Goal: Task Accomplishment & Management: Complete application form

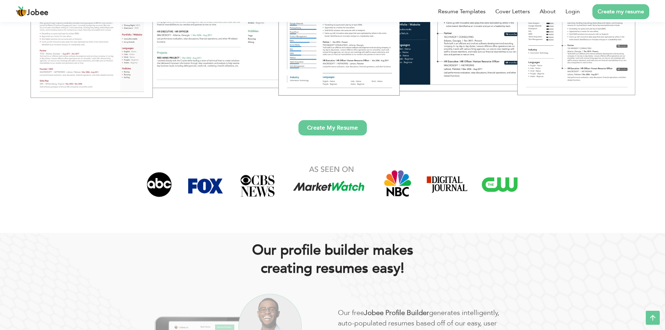
scroll to position [174, 0]
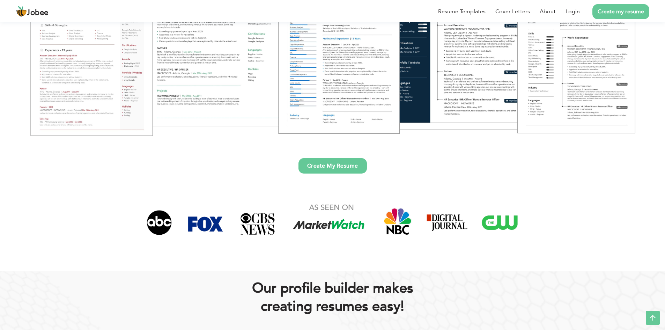
click at [330, 165] on link "Create My Resume" at bounding box center [332, 165] width 68 height 15
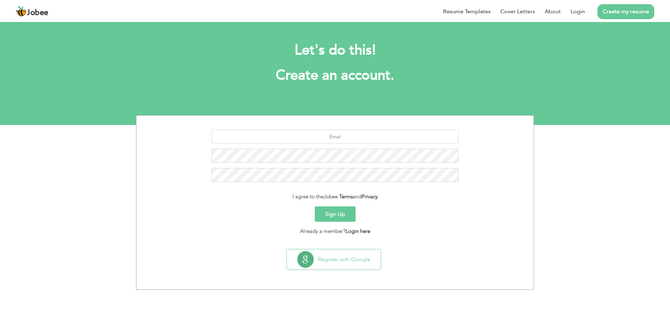
click at [576, 172] on div "I agree to the Jobee Terms and Privacy Sign Up Already a member? Login here Reg…" at bounding box center [335, 202] width 670 height 174
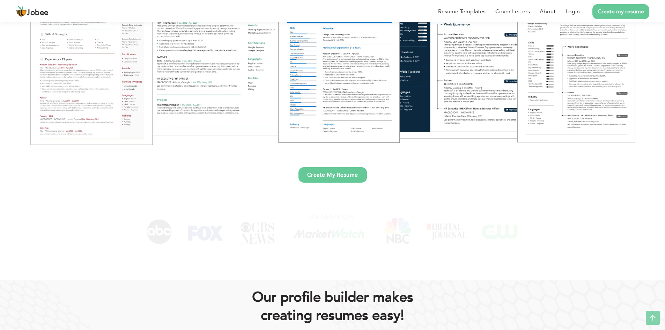
scroll to position [174, 0]
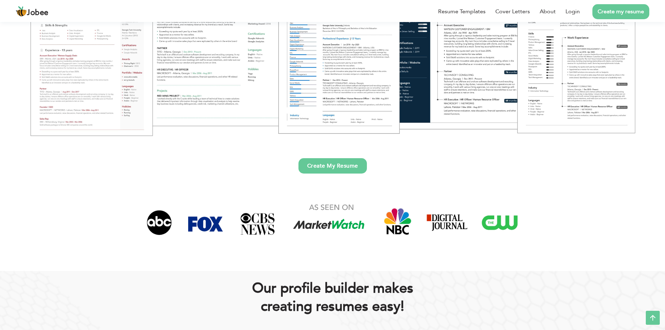
click at [324, 172] on link "Create My Resume" at bounding box center [332, 165] width 68 height 15
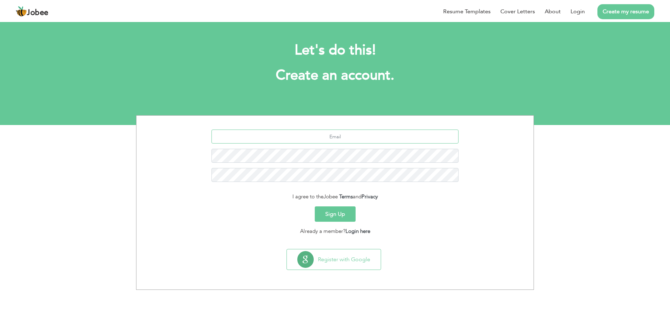
click at [340, 135] on input "text" at bounding box center [334, 136] width 247 height 14
type input "[EMAIL_ADDRESS][DOMAIN_NAME]"
click at [338, 211] on button "Sign Up" at bounding box center [335, 213] width 41 height 15
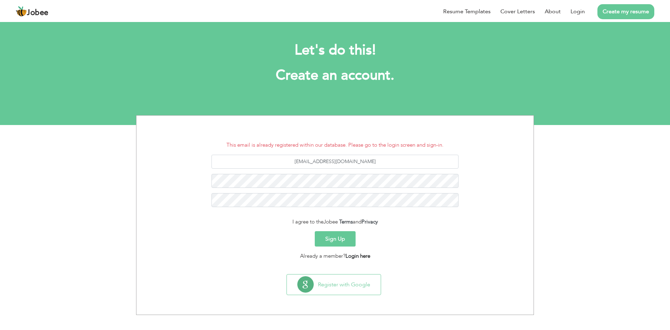
click at [360, 257] on link "Login here" at bounding box center [357, 255] width 25 height 7
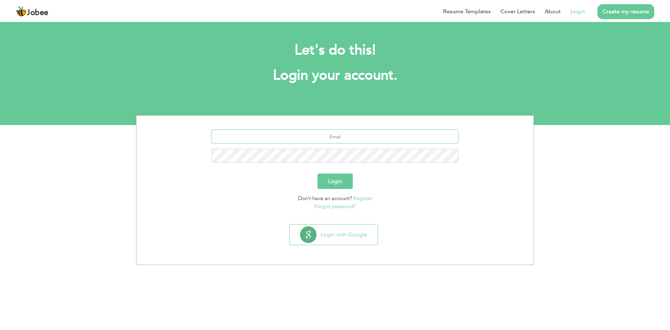
click at [336, 137] on input "text" at bounding box center [334, 136] width 247 height 14
type input "[EMAIL_ADDRESS][DOMAIN_NAME]"
click at [327, 205] on link "Forgot password?" at bounding box center [335, 206] width 42 height 7
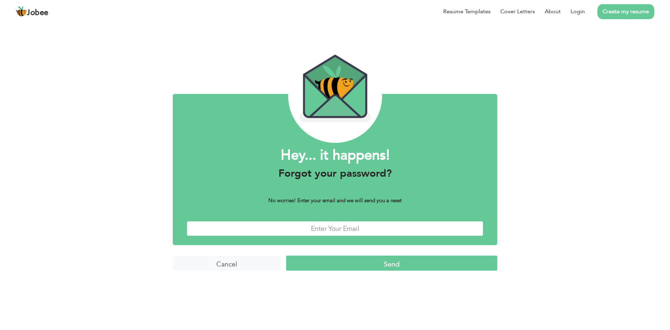
click at [334, 231] on input "text" at bounding box center [335, 228] width 297 height 15
type input "zeeshangeo33@gmail.com"
click at [363, 259] on input "Send" at bounding box center [391, 262] width 211 height 15
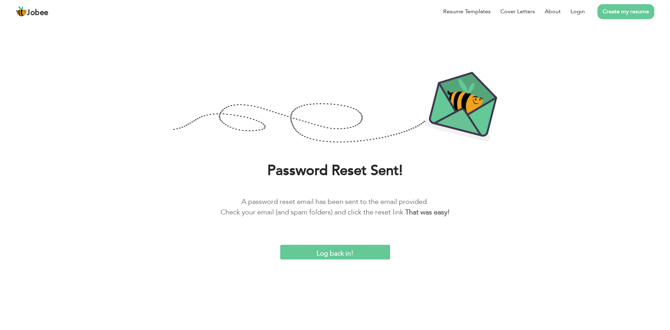
click at [361, 246] on input "Log back in!" at bounding box center [335, 252] width 110 height 15
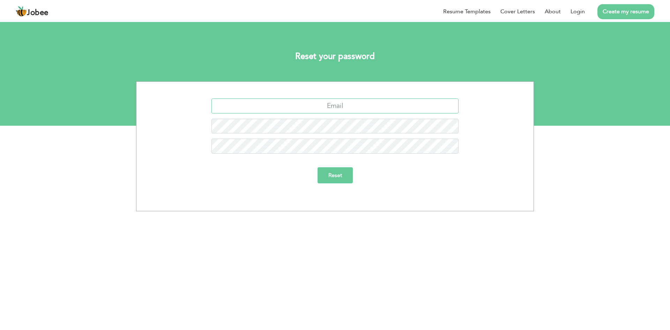
click at [337, 106] on input "text" at bounding box center [334, 105] width 247 height 15
type input "[EMAIL_ADDRESS][DOMAIN_NAME]"
click at [335, 180] on input "Reset" at bounding box center [334, 175] width 35 height 16
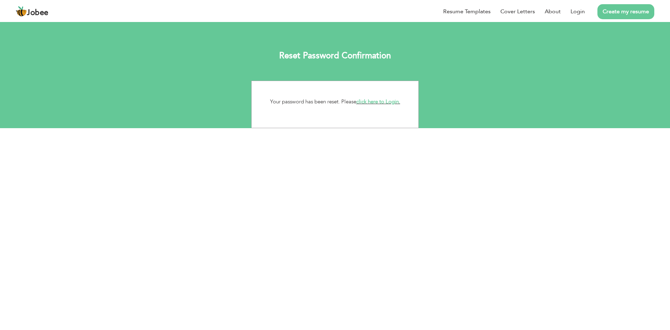
click at [372, 99] on link "click here to Login." at bounding box center [378, 101] width 44 height 7
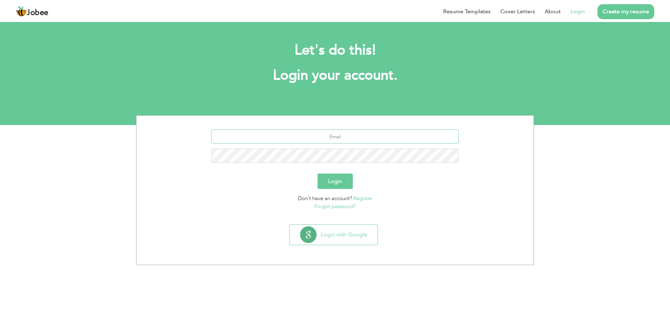
click at [362, 136] on input "text" at bounding box center [334, 136] width 247 height 14
type input "[EMAIL_ADDRESS][DOMAIN_NAME]"
click at [317, 173] on button "Login" at bounding box center [334, 180] width 35 height 15
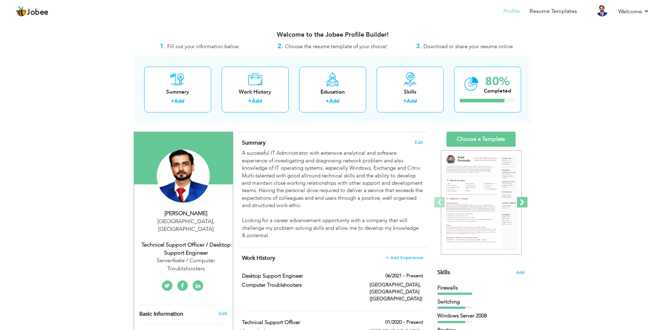
click at [526, 200] on span at bounding box center [522, 202] width 10 height 10
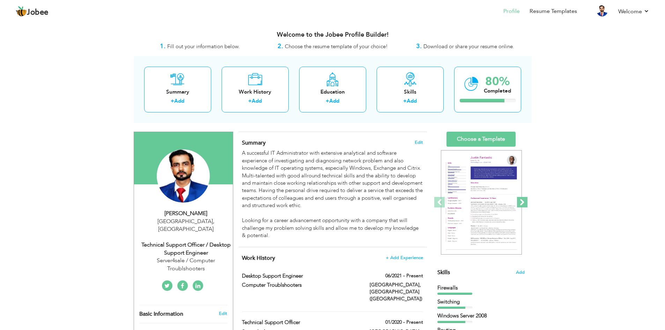
click at [526, 200] on span at bounding box center [522, 202] width 10 height 10
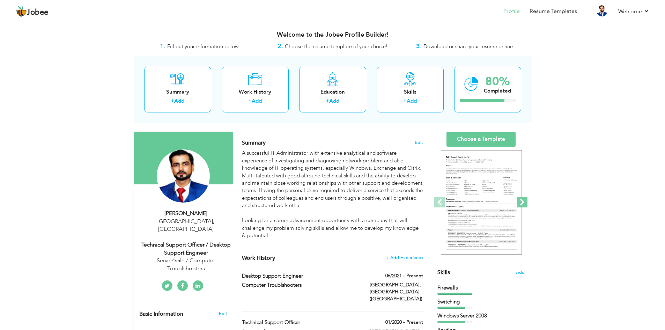
click at [526, 200] on span at bounding box center [522, 202] width 10 height 10
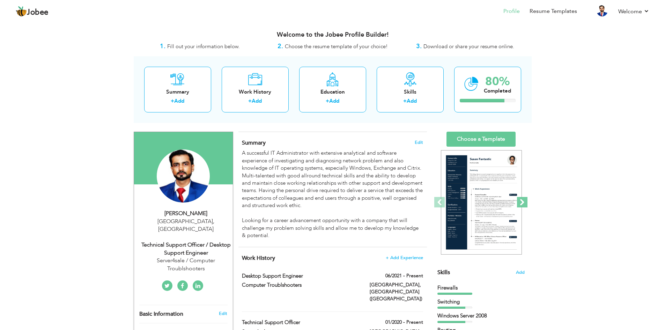
click at [526, 200] on span at bounding box center [522, 202] width 10 height 10
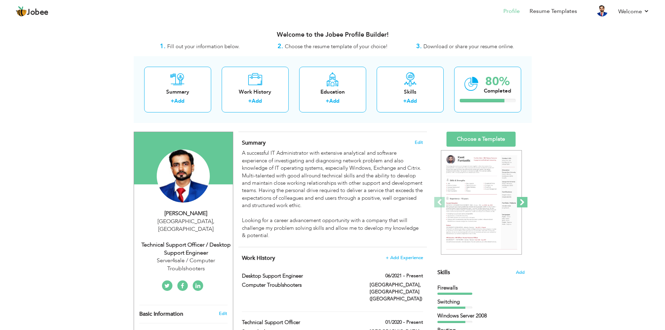
click at [526, 200] on span at bounding box center [522, 202] width 10 height 10
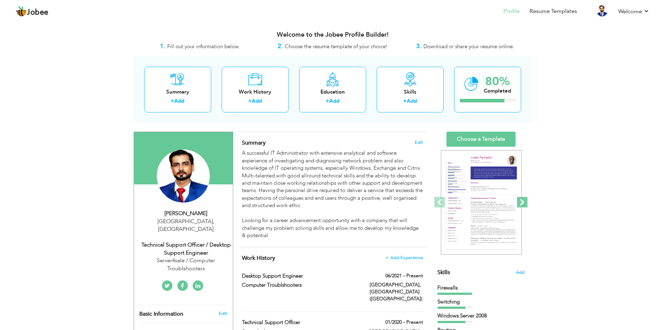
click at [526, 200] on span at bounding box center [522, 202] width 10 height 10
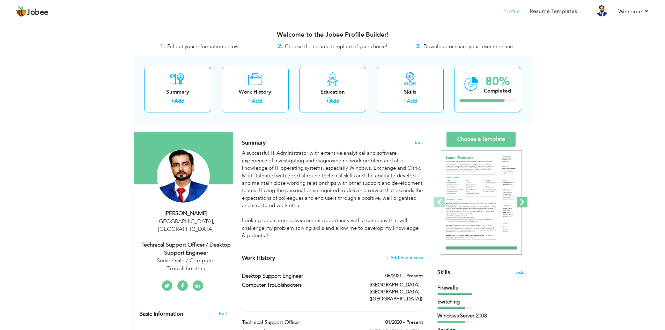
click at [526, 200] on span at bounding box center [522, 202] width 10 height 10
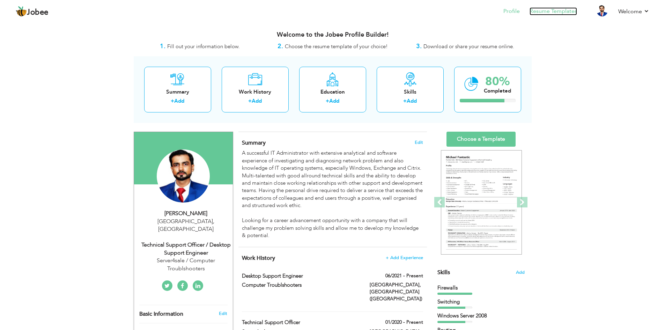
click at [560, 13] on link "Resume Templates" at bounding box center [552, 11] width 47 height 8
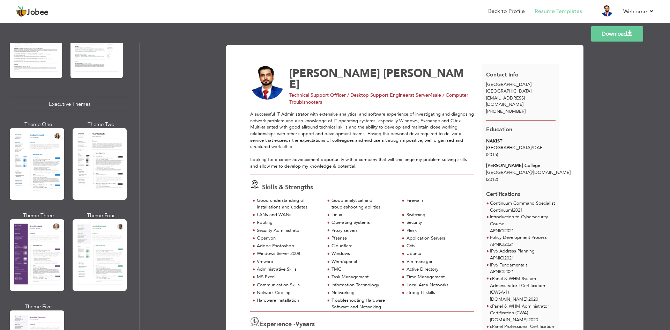
scroll to position [473, 0]
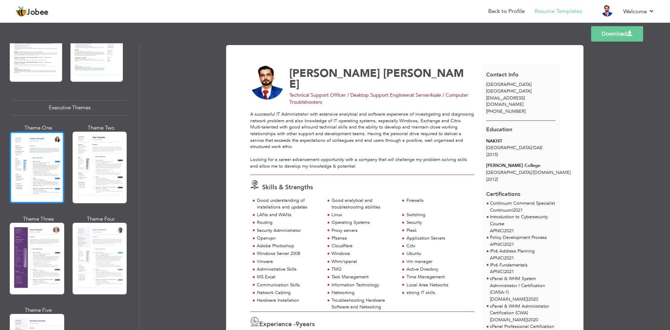
click at [41, 172] on div at bounding box center [37, 168] width 54 height 72
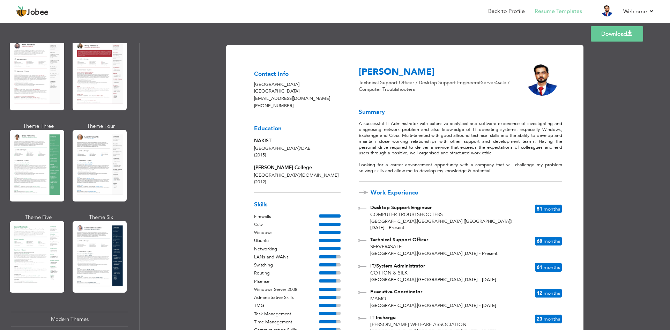
scroll to position [0, 0]
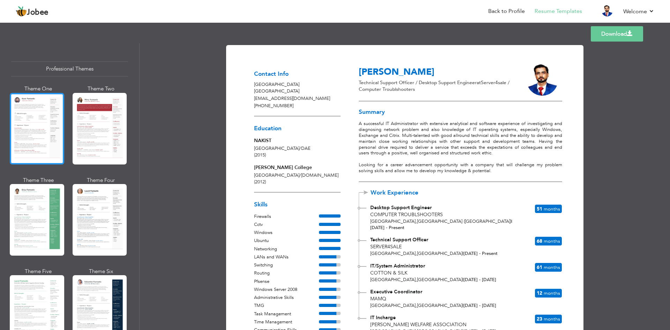
click at [42, 148] on div at bounding box center [37, 129] width 54 height 72
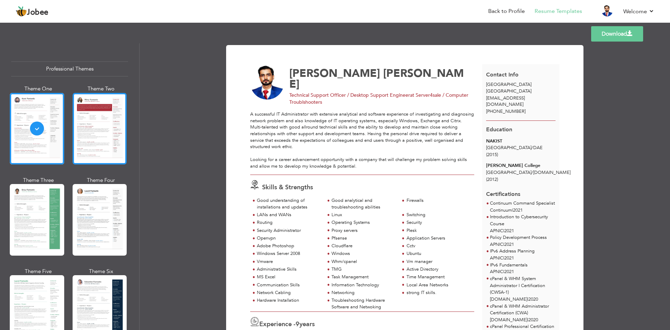
click at [96, 141] on div at bounding box center [100, 129] width 54 height 72
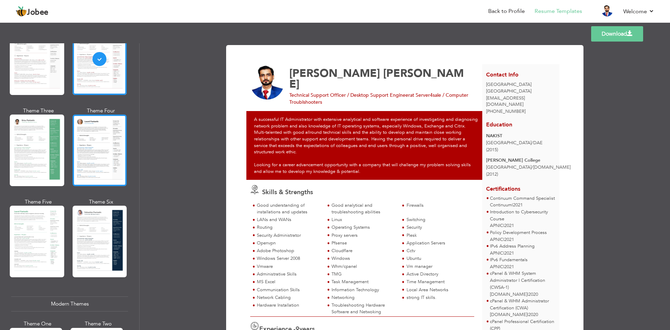
scroll to position [70, 0]
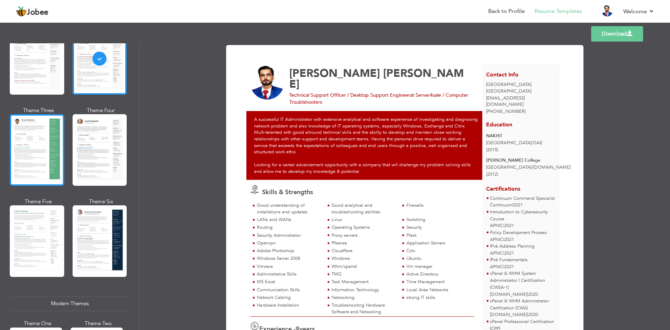
click at [61, 156] on div at bounding box center [37, 150] width 54 height 72
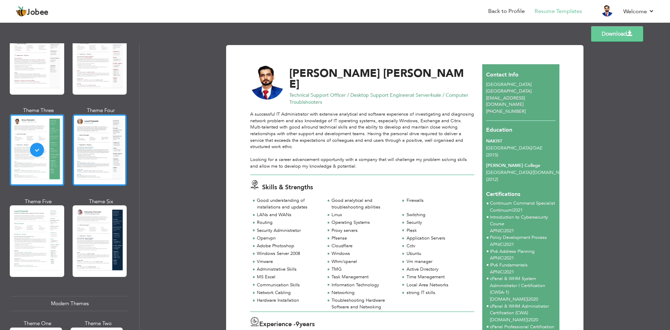
click at [103, 151] on div at bounding box center [100, 150] width 54 height 72
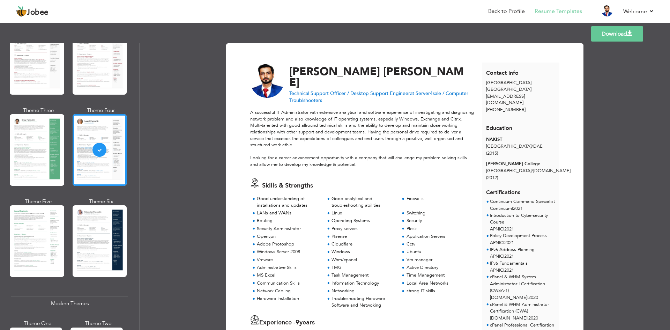
scroll to position [0, 0]
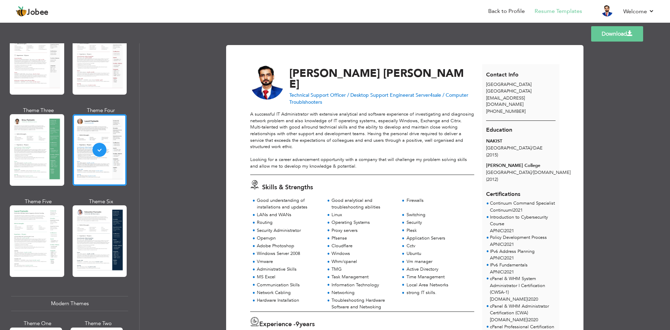
click at [21, 215] on div at bounding box center [37, 241] width 54 height 72
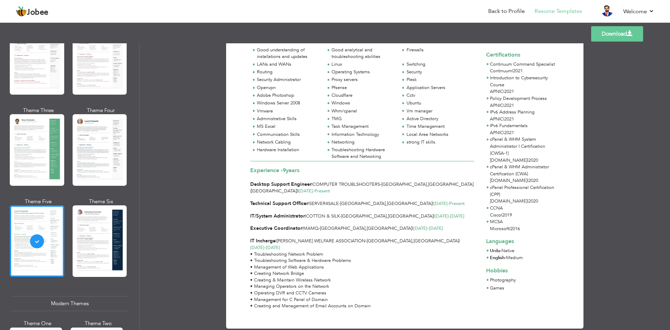
scroll to position [135, 0]
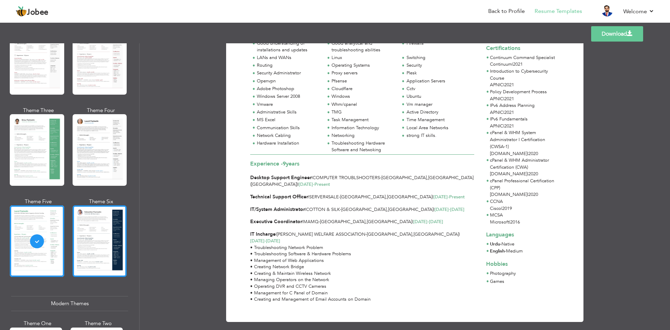
click at [109, 244] on div at bounding box center [100, 241] width 54 height 72
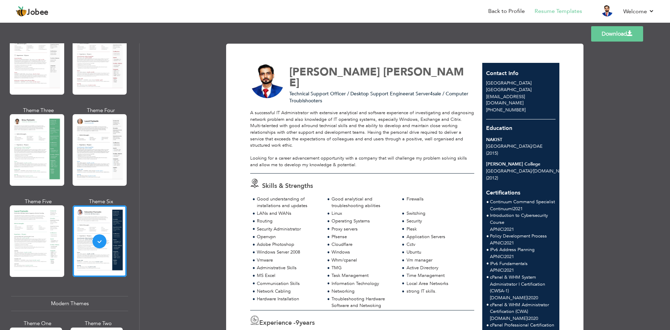
scroll to position [0, 0]
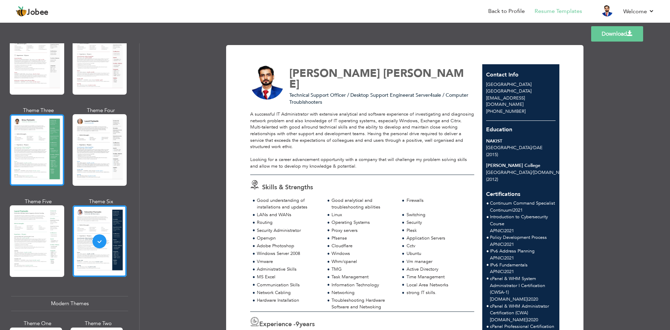
click at [31, 157] on div at bounding box center [37, 150] width 54 height 72
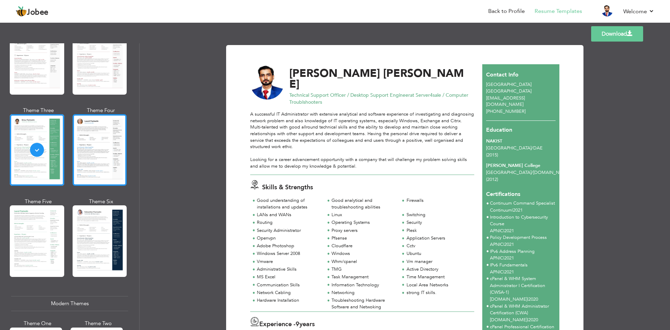
click at [95, 150] on div at bounding box center [100, 150] width 54 height 72
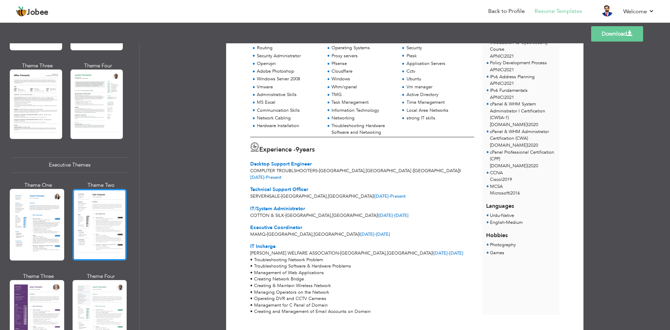
scroll to position [419, 0]
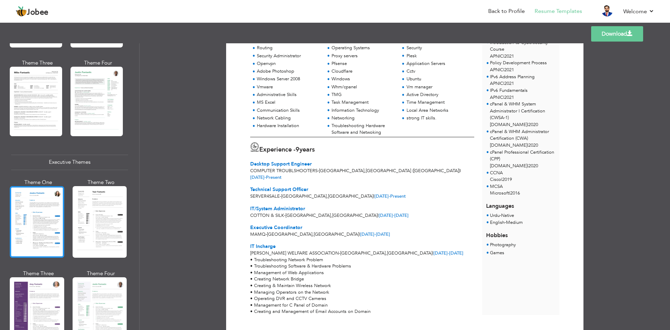
click at [35, 233] on div at bounding box center [37, 222] width 54 height 72
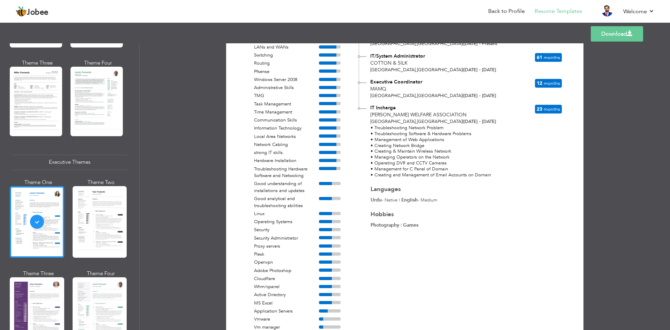
scroll to position [244, 0]
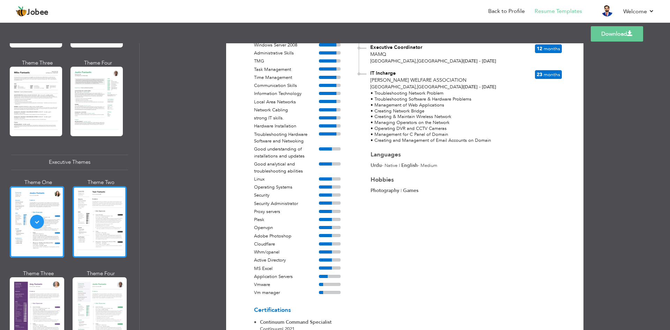
click at [99, 212] on div at bounding box center [100, 222] width 54 height 72
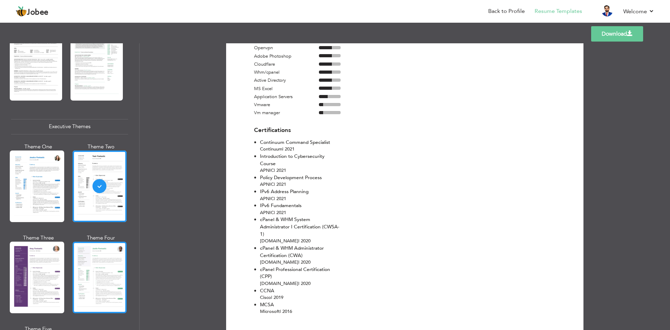
scroll to position [488, 0]
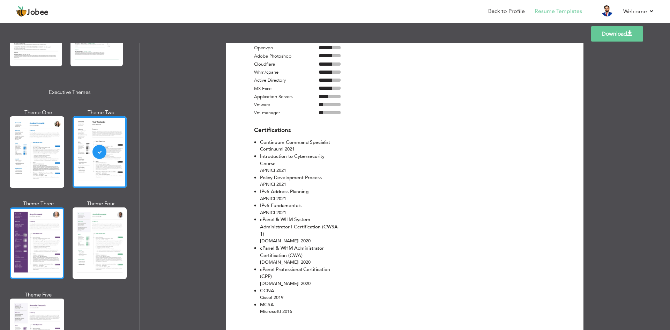
click at [58, 230] on div at bounding box center [37, 243] width 54 height 72
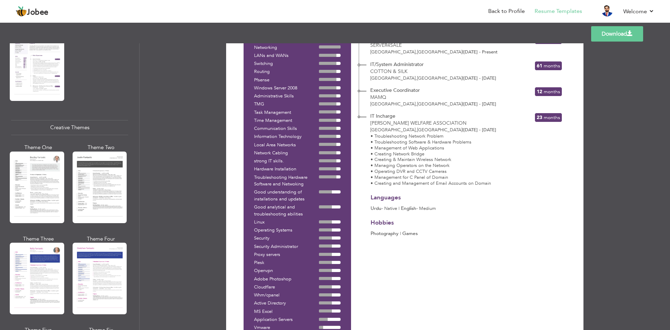
scroll to position [768, 0]
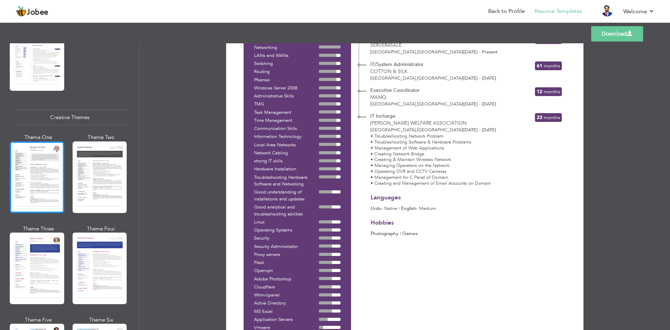
click at [54, 178] on div at bounding box center [37, 177] width 54 height 72
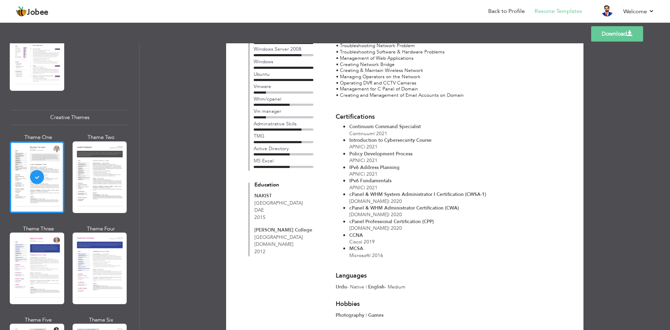
scroll to position [294, 0]
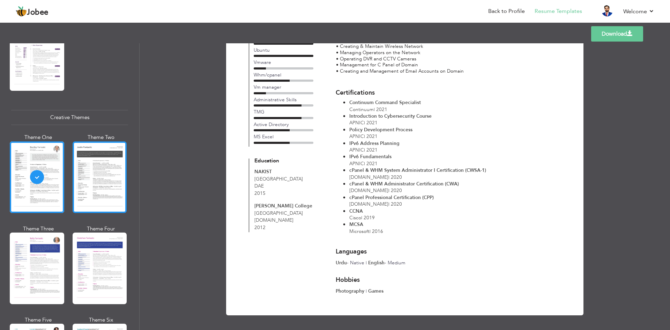
click at [110, 190] on div at bounding box center [100, 177] width 54 height 72
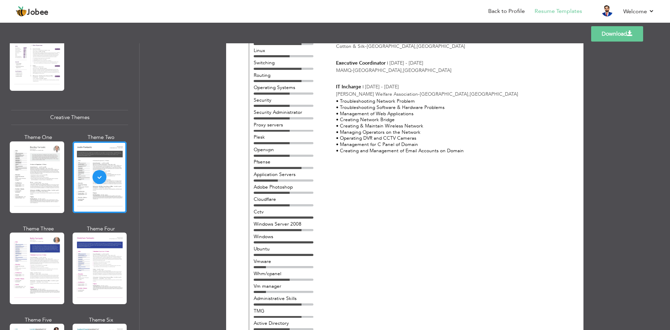
scroll to position [209, 0]
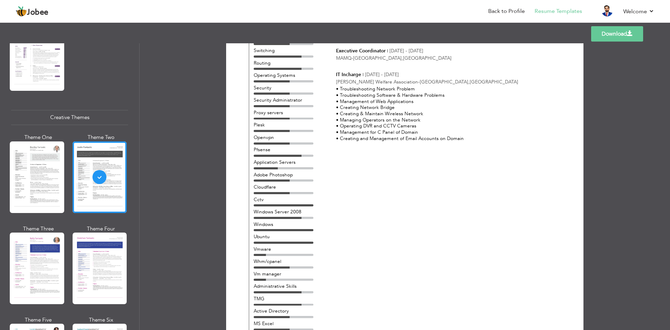
click at [34, 271] on div at bounding box center [37, 268] width 54 height 72
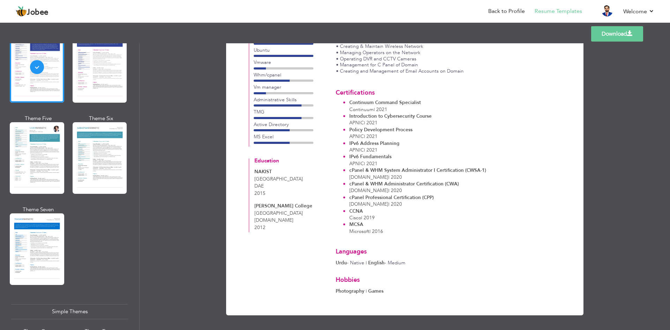
scroll to position [977, 0]
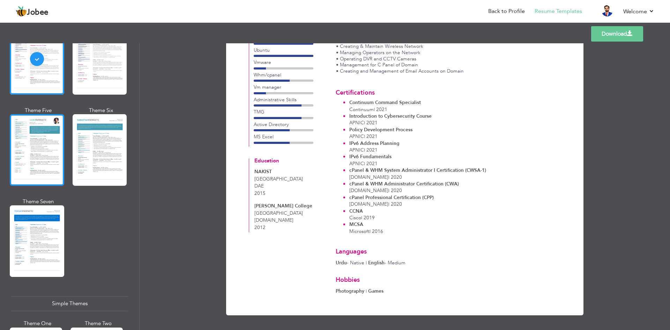
click at [24, 135] on div at bounding box center [37, 150] width 54 height 72
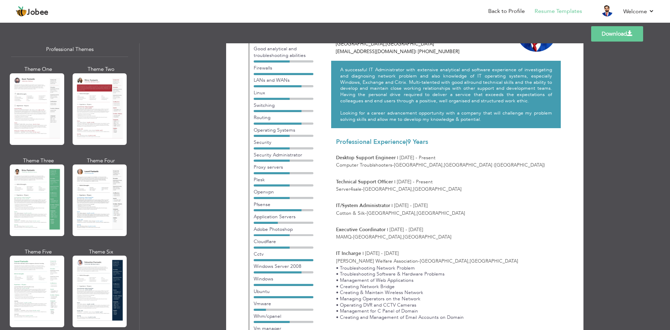
scroll to position [0, 0]
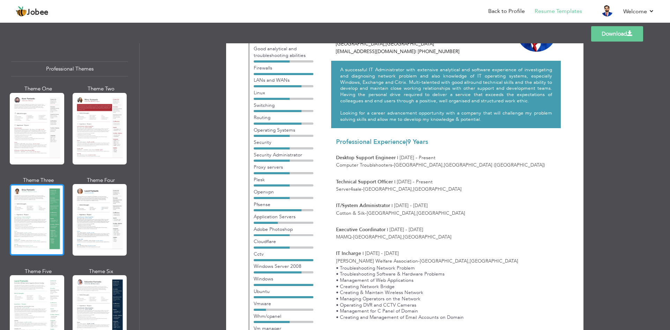
click at [35, 212] on div at bounding box center [37, 220] width 54 height 72
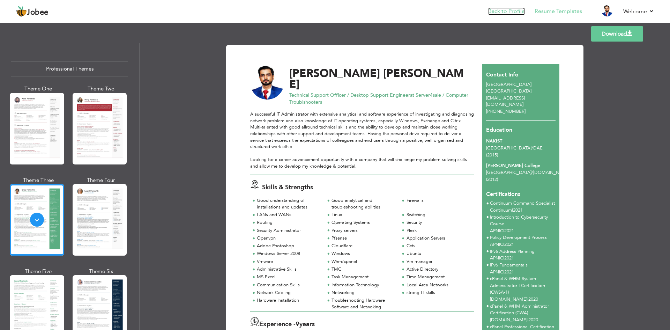
click at [498, 10] on link "Back to Profile" at bounding box center [506, 11] width 37 height 8
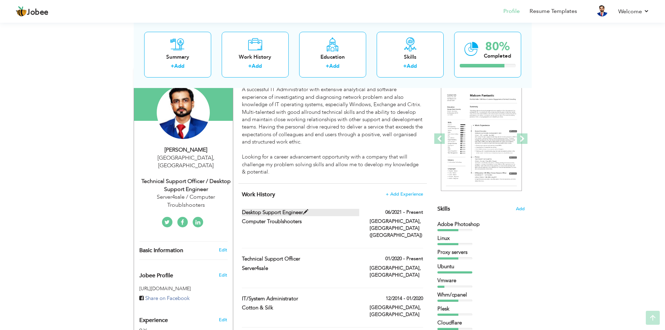
scroll to position [70, 0]
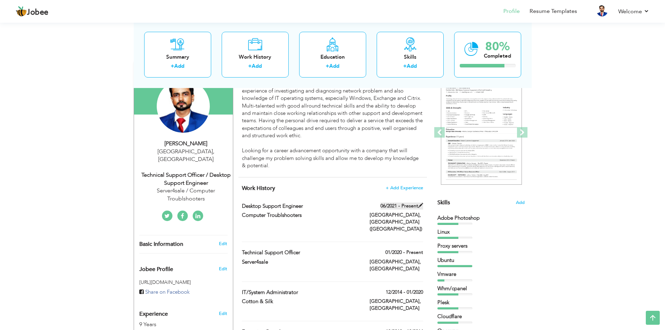
click at [420, 205] on span at bounding box center [420, 205] width 5 height 5
type input "Desktop Support Engineer"
type input "Computer Troublshooters"
type input "06/2021"
type input "[GEOGRAPHIC_DATA] ([GEOGRAPHIC_DATA])"
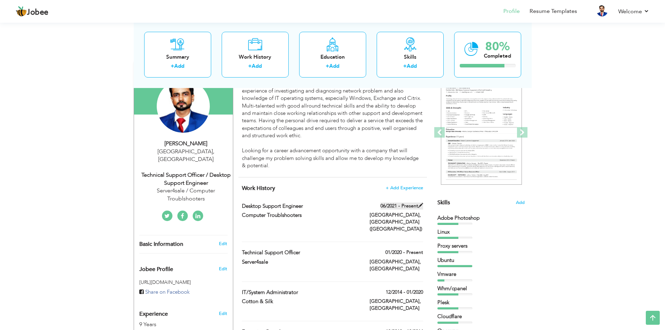
type input "[GEOGRAPHIC_DATA]"
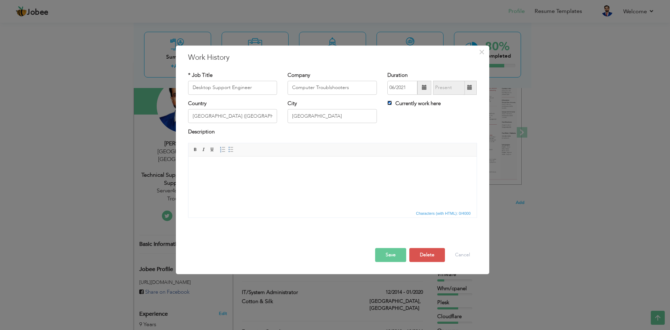
click at [389, 103] on input "Currently work here" at bounding box center [389, 102] width 5 height 5
checkbox input "false"
click at [452, 88] on input "09/2025" at bounding box center [449, 88] width 32 height 14
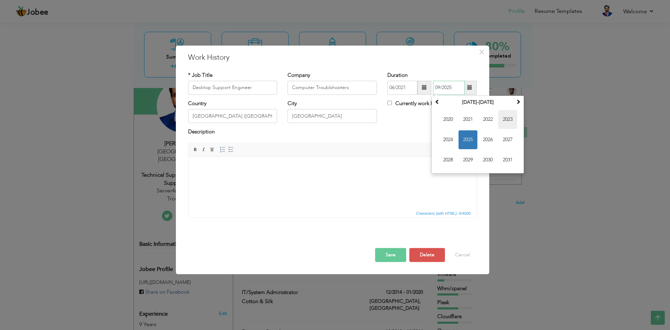
click at [511, 122] on span "2023" at bounding box center [507, 119] width 19 height 19
click at [506, 163] on span "Dec" at bounding box center [507, 159] width 19 height 19
type input "12/2023"
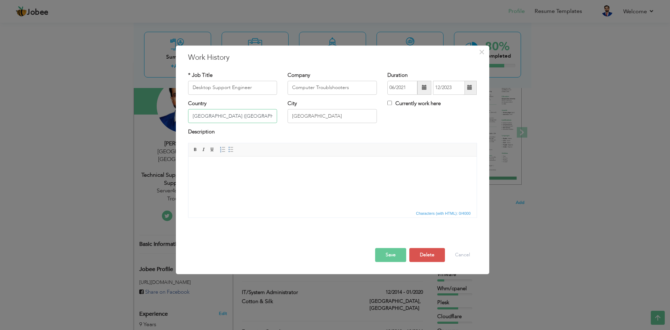
click at [245, 117] on input "[GEOGRAPHIC_DATA] ([GEOGRAPHIC_DATA])" at bounding box center [232, 116] width 89 height 14
drag, startPoint x: 245, startPoint y: 113, endPoint x: 141, endPoint y: 112, distance: 103.3
click at [141, 112] on div "× Work History * Job Title Desktop Support Engineer Company Computer Troublshoo…" at bounding box center [335, 165] width 670 height 330
type input "V"
type input "[GEOGRAPHIC_DATA]"
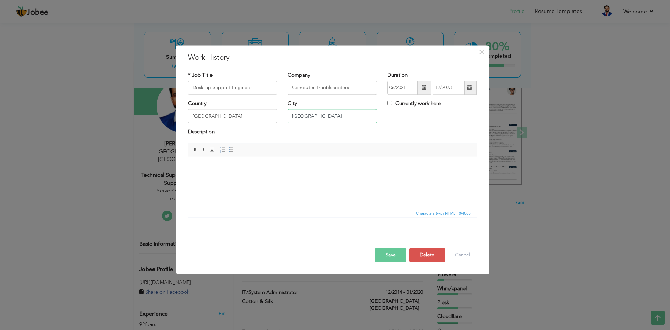
drag, startPoint x: 332, startPoint y: 118, endPoint x: 263, endPoint y: 118, distance: 69.1
click at [263, 118] on div "Country USA City Karachi Currently work here" at bounding box center [332, 114] width 299 height 28
type input "Sterling"
click at [406, 131] on div "Description" at bounding box center [332, 132] width 289 height 9
click at [384, 254] on button "Save" at bounding box center [390, 255] width 31 height 14
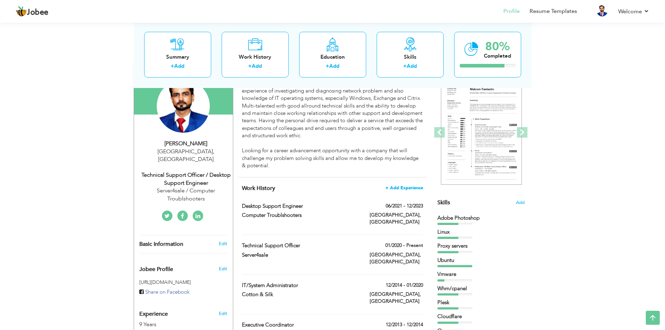
click at [405, 187] on span "+ Add Experience" at bounding box center [404, 187] width 38 height 5
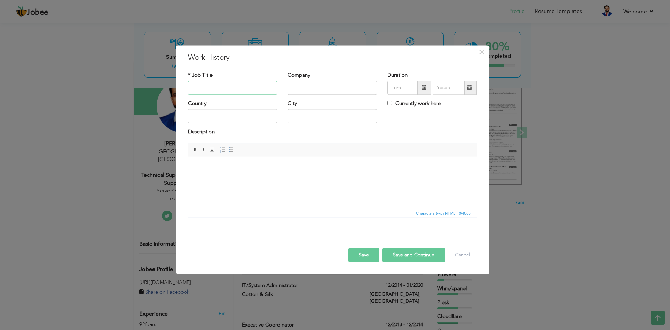
click at [228, 87] on input "text" at bounding box center [232, 88] width 89 height 14
click at [460, 254] on button "Cancel" at bounding box center [462, 255] width 29 height 14
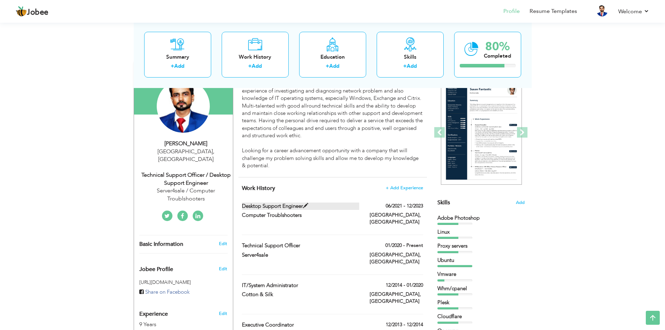
click at [305, 204] on span at bounding box center [305, 205] width 5 height 5
type input "Desktop Support Engineer"
type input "Computer Troublshooters"
type input "06/2021"
type input "12/2023"
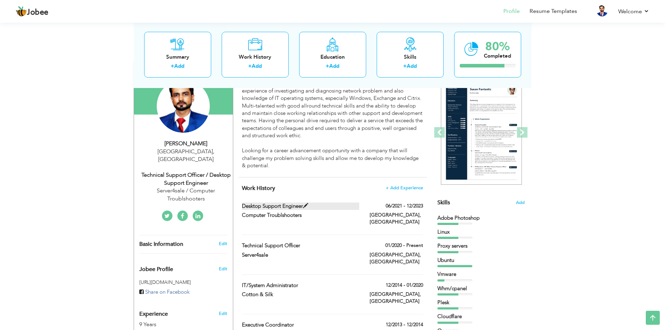
type input "USA"
type input "Sterling"
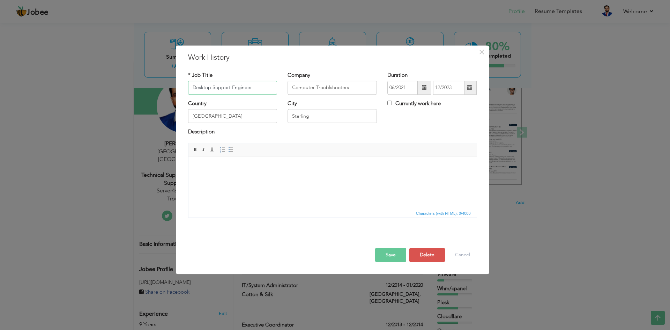
drag, startPoint x: 256, startPoint y: 89, endPoint x: 289, endPoint y: 81, distance: 34.1
click at [168, 84] on div "× Work History * Job Title Desktop Support Engineer Company Computer Troublshoo…" at bounding box center [335, 165] width 670 height 330
click at [389, 255] on button "Save" at bounding box center [390, 255] width 31 height 14
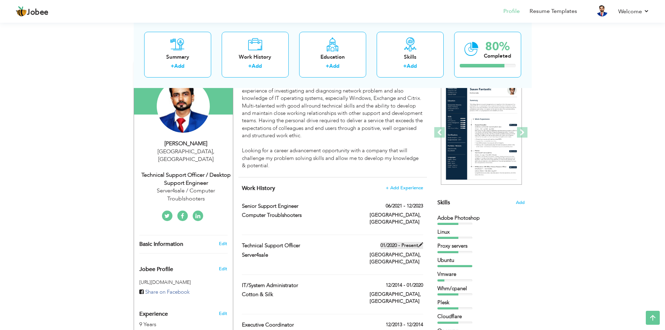
click at [420, 242] on span at bounding box center [420, 244] width 5 height 5
type input "Technical Support Officer"
type input "Server4sale"
type input "01/2020"
type input "[GEOGRAPHIC_DATA]"
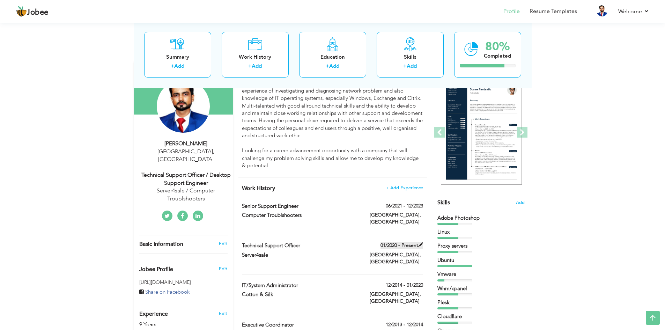
type input "[GEOGRAPHIC_DATA]"
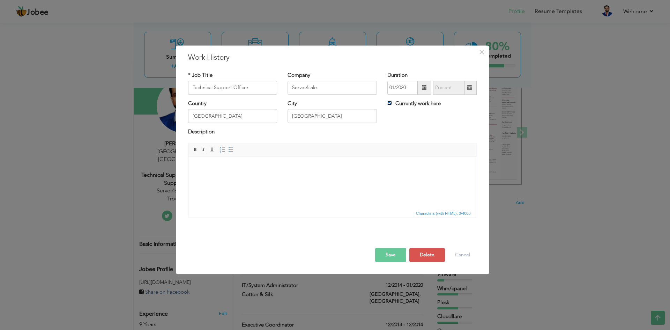
click at [391, 102] on input "Currently work here" at bounding box center [389, 102] width 5 height 5
checkbox input "false"
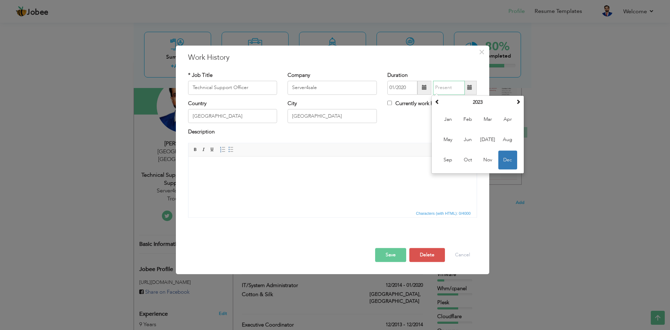
click at [457, 87] on input "text" at bounding box center [449, 88] width 32 height 14
click at [518, 103] on span at bounding box center [518, 101] width 5 height 5
click at [438, 104] on th at bounding box center [437, 102] width 8 height 10
click at [483, 157] on span "Nov" at bounding box center [487, 159] width 19 height 19
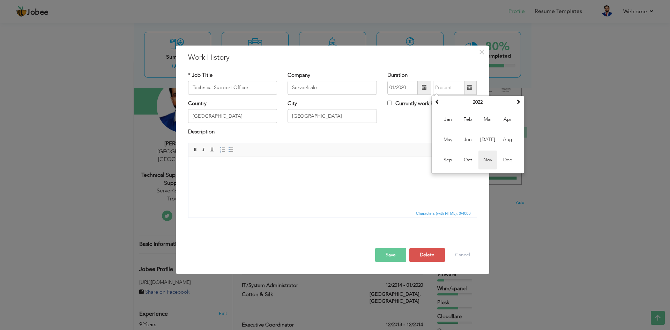
type input "11/2022"
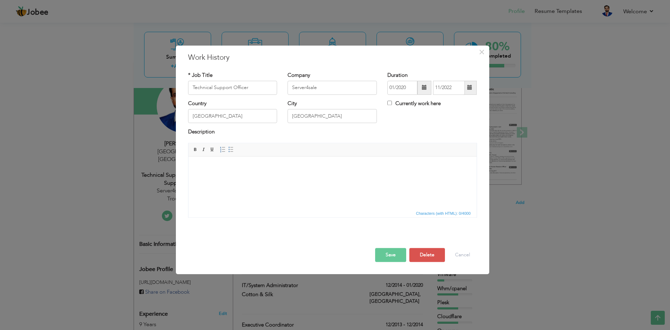
click at [389, 257] on button "Save" at bounding box center [390, 255] width 31 height 14
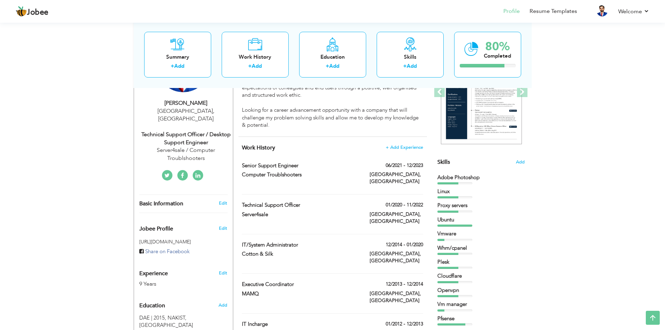
scroll to position [105, 0]
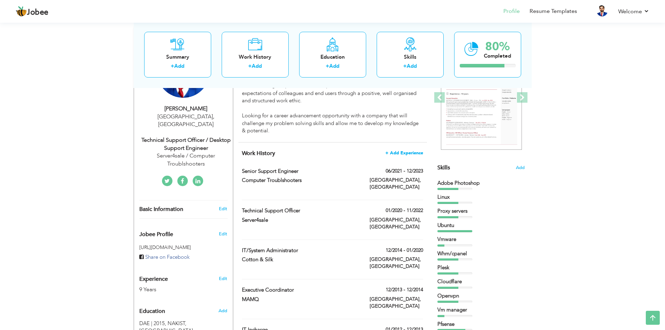
click at [403, 155] on span "+ Add Experience" at bounding box center [404, 152] width 38 height 5
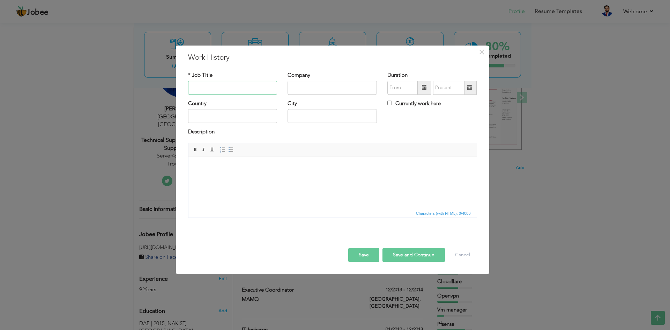
click at [230, 85] on input "text" at bounding box center [232, 88] width 89 height 14
type input "Customer Support"
click at [320, 89] on input "text" at bounding box center [331, 88] width 89 height 14
type input "IT Service Depot"
click at [426, 88] on span at bounding box center [424, 87] width 5 height 5
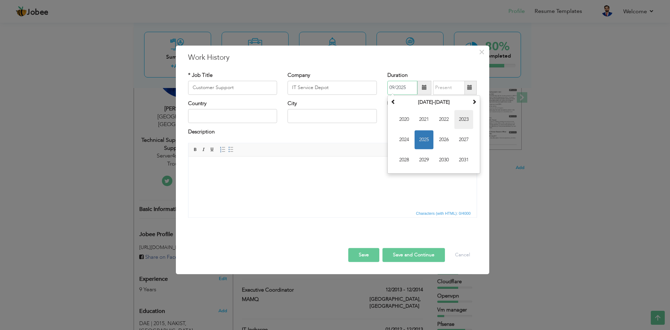
click at [469, 122] on span "2023" at bounding box center [463, 119] width 19 height 19
click at [396, 99] on th at bounding box center [393, 102] width 8 height 10
click at [419, 67] on div "* Job Title Customer Support Company IT Service Depot Duration 09/2025 Septembe…" at bounding box center [332, 147] width 299 height 162
click at [405, 87] on input "09/2025" at bounding box center [402, 88] width 30 height 14
click at [398, 101] on th "2025" at bounding box center [433, 102] width 73 height 10
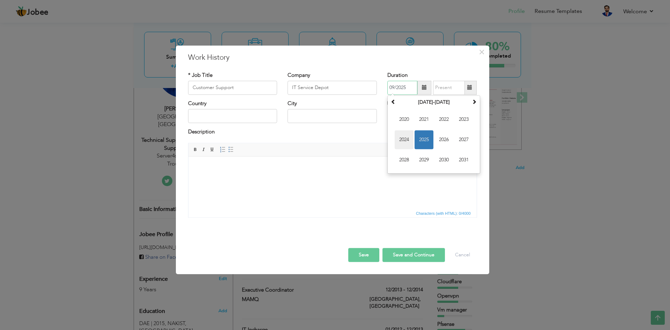
click at [402, 139] on span "2024" at bounding box center [404, 139] width 19 height 19
click at [464, 155] on span "Dec" at bounding box center [463, 159] width 19 height 19
type input "12/2024"
click at [413, 104] on label "Currently work here" at bounding box center [413, 103] width 53 height 7
click at [392, 104] on input "Currently work here" at bounding box center [389, 102] width 5 height 5
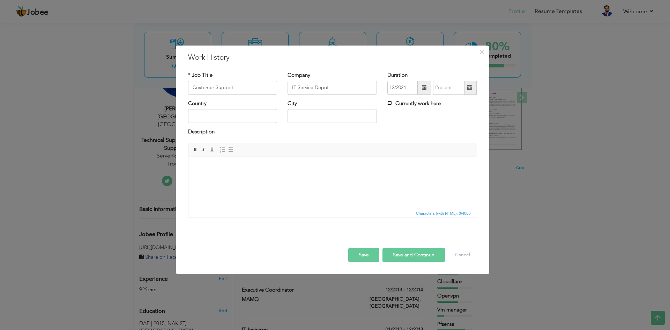
checkbox input "true"
click at [232, 117] on input "text" at bounding box center [232, 116] width 89 height 14
type input "[GEOGRAPHIC_DATA]"
type input "Sterling"
click at [242, 88] on input "Customer Support" at bounding box center [232, 88] width 89 height 14
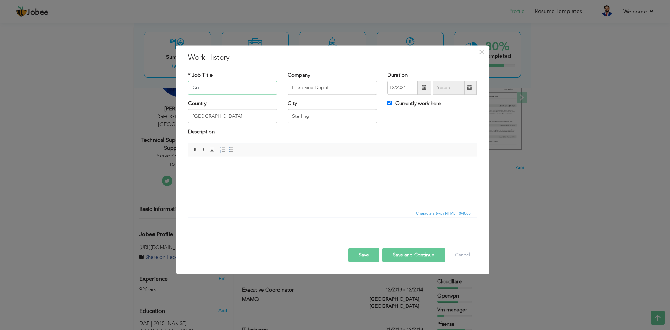
type input "C"
click at [360, 256] on button "Save" at bounding box center [363, 255] width 31 height 14
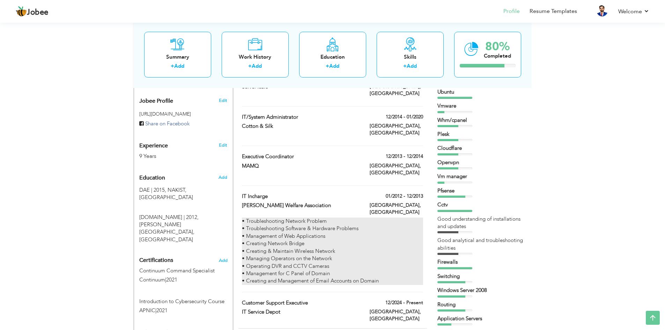
scroll to position [244, 0]
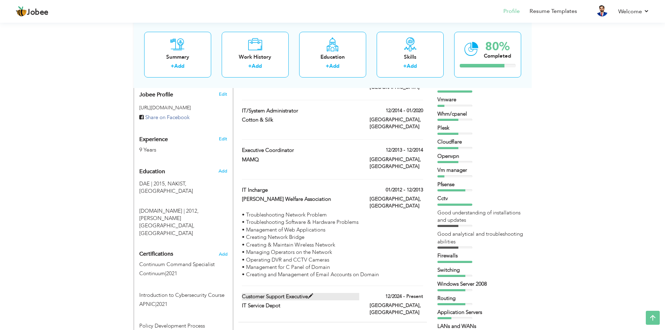
drag, startPoint x: 272, startPoint y: 266, endPoint x: 278, endPoint y: 267, distance: 6.3
click at [278, 293] on label "Customer Support Executive" at bounding box center [300, 296] width 117 height 7
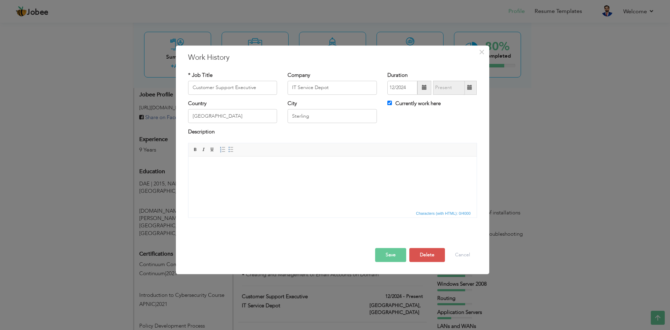
click at [388, 254] on button "Save" at bounding box center [390, 255] width 31 height 14
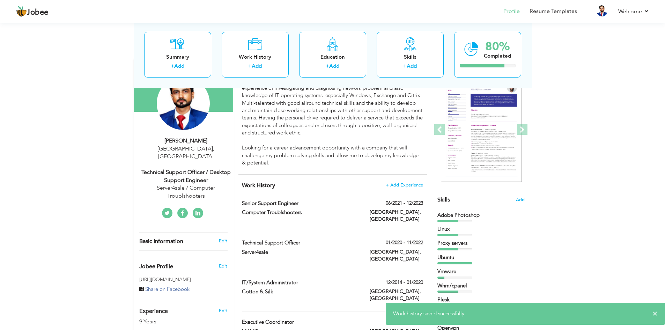
scroll to position [70, 0]
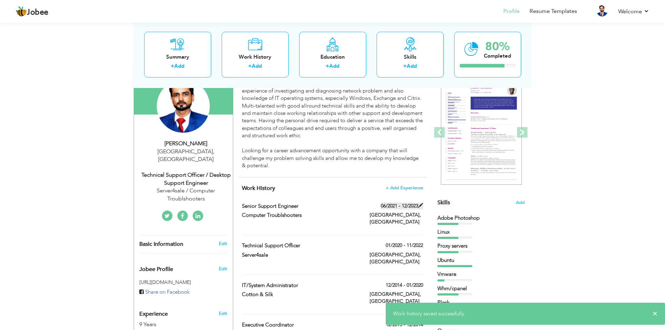
click at [419, 205] on span at bounding box center [420, 205] width 5 height 5
type input "Senior Support Engineer"
type input "Computer Troublshooters"
type input "06/2021"
type input "12/2023"
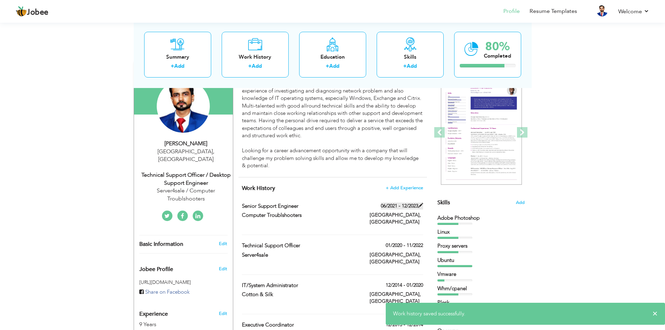
checkbox input "false"
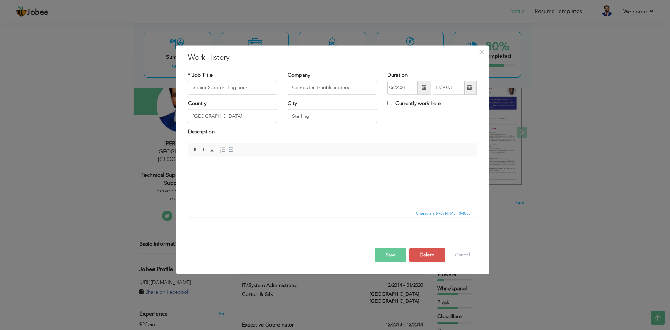
click at [469, 87] on span at bounding box center [469, 87] width 5 height 5
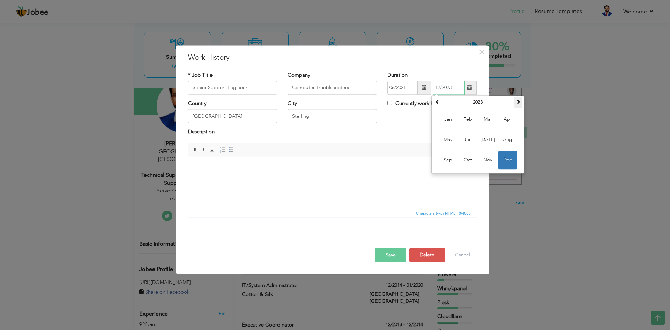
click at [520, 103] on span at bounding box center [518, 101] width 5 height 5
click at [511, 162] on span "Dec" at bounding box center [507, 159] width 19 height 19
type input "12/2024"
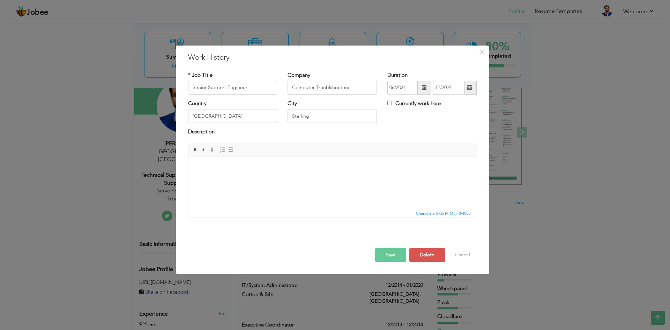
click at [394, 255] on button "Save" at bounding box center [390, 255] width 31 height 14
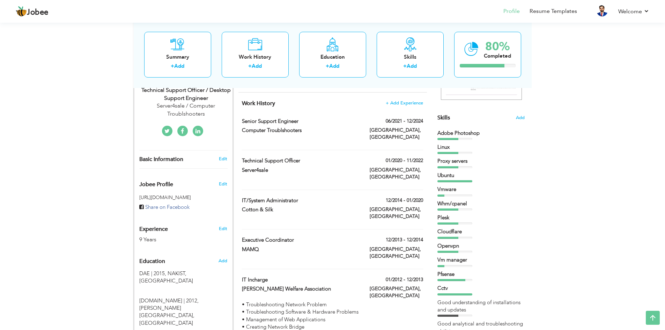
scroll to position [244, 0]
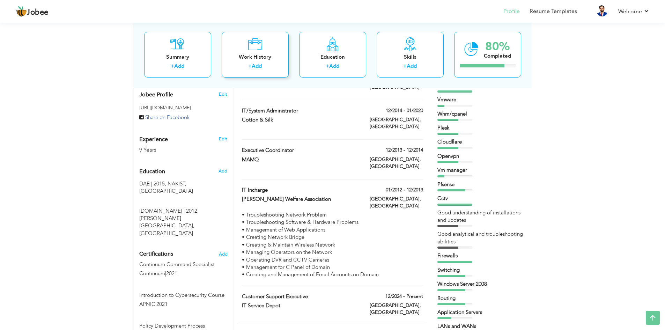
click at [259, 66] on link "Add" at bounding box center [257, 65] width 10 height 7
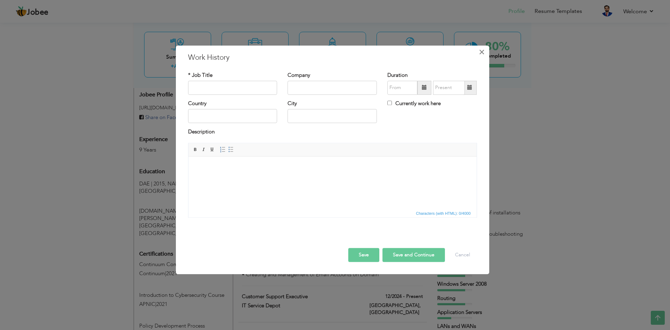
click at [481, 54] on span "×" at bounding box center [482, 52] width 6 height 13
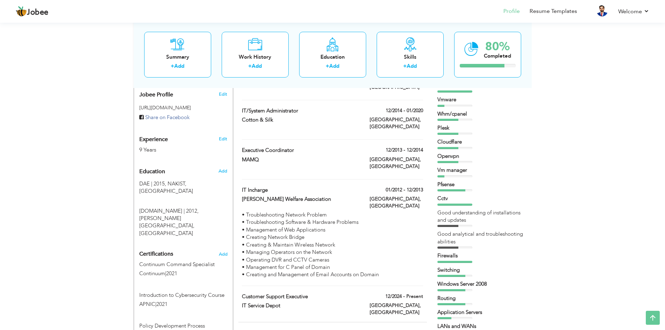
drag, startPoint x: 421, startPoint y: 257, endPoint x: 413, endPoint y: 84, distance: 173.9
click at [413, 84] on div "Welcome to the Jobee Profile Builder! 1. Fill out your information below. 2. Ch…" at bounding box center [333, 266] width 398 height 972
drag, startPoint x: 420, startPoint y: 261, endPoint x: 416, endPoint y: 156, distance: 105.4
click at [413, 150] on div "Work History + Add Experience Senior Support Engineer 06/2021 - 12/2024 Senior …" at bounding box center [332, 162] width 188 height 319
drag, startPoint x: 426, startPoint y: 271, endPoint x: 425, endPoint y: 155, distance: 116.2
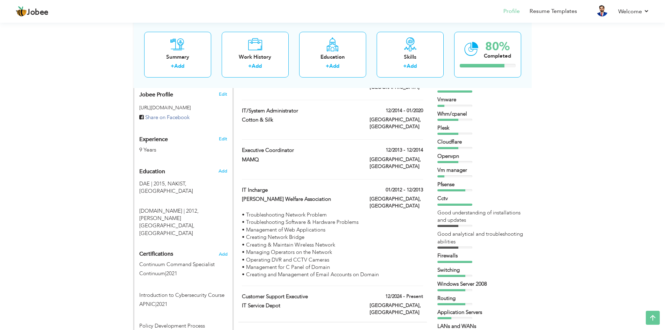
click at [425, 155] on div "Work History + Add Experience Senior Support Engineer 06/2021 - 12/2024 Senior …" at bounding box center [332, 162] width 188 height 319
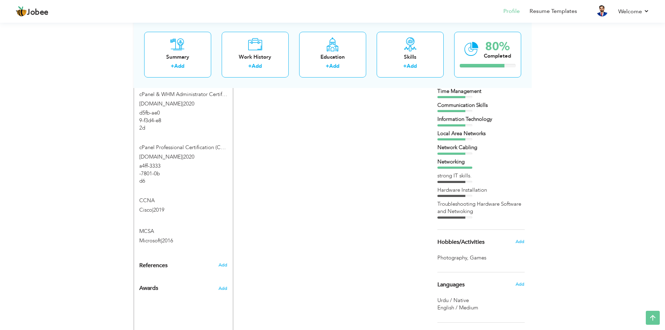
scroll to position [663, 0]
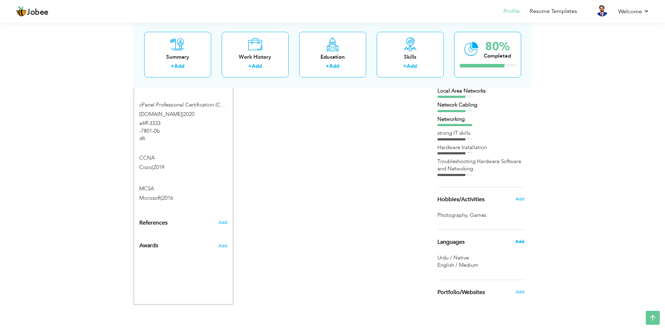
click at [521, 240] on span "Add" at bounding box center [519, 241] width 9 height 6
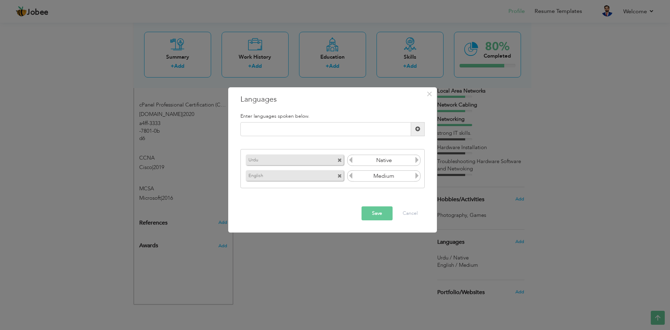
click at [415, 177] on icon at bounding box center [417, 175] width 6 height 6
click at [350, 177] on icon at bounding box center [351, 175] width 6 height 6
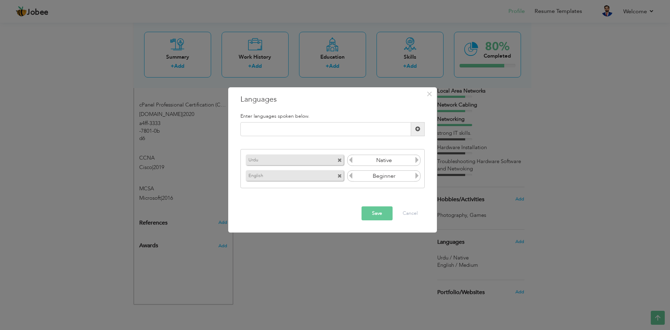
click at [350, 177] on icon at bounding box center [351, 175] width 6 height 6
click at [417, 177] on icon at bounding box center [417, 175] width 6 height 6
click at [366, 209] on button "Save" at bounding box center [376, 213] width 31 height 14
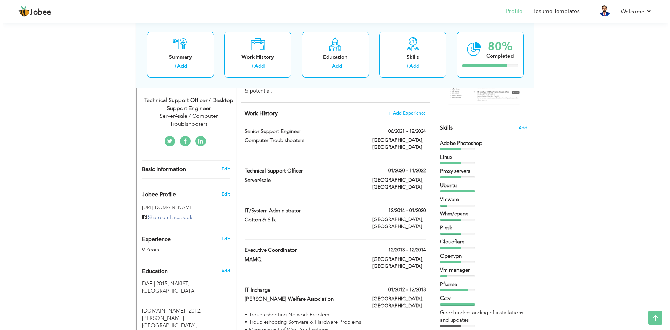
scroll to position [105, 0]
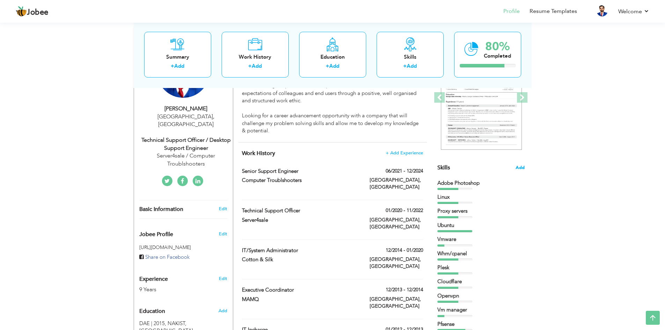
click at [518, 166] on span "Add" at bounding box center [519, 167] width 9 height 7
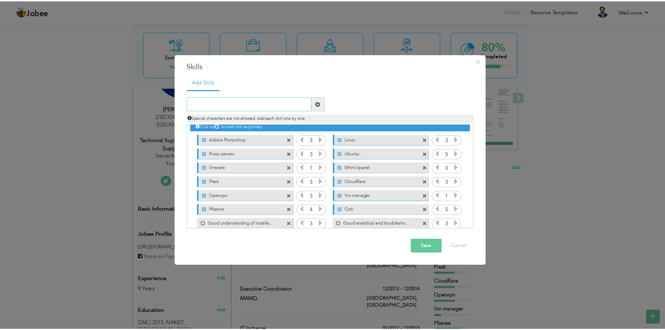
scroll to position [0, 0]
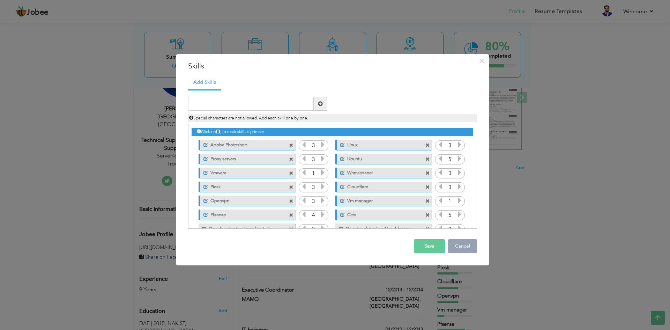
click at [462, 245] on button "Cancel" at bounding box center [462, 246] width 29 height 14
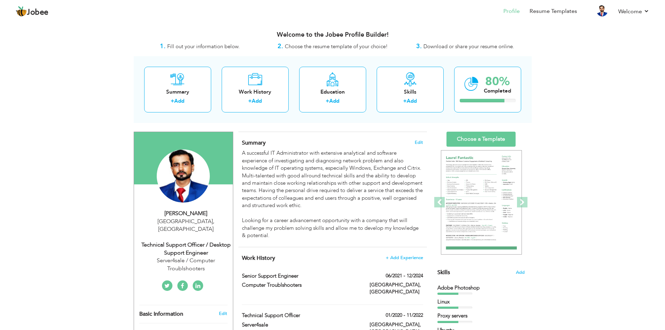
click at [196, 241] on div "Technical Support Officer / Desktop Support Engineer" at bounding box center [186, 249] width 94 height 16
type input "[PERSON_NAME]"
type input "[PHONE_NUMBER]"
select select "number:166"
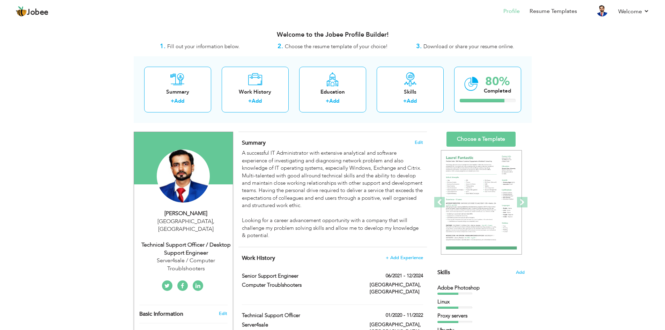
type input "[GEOGRAPHIC_DATA]"
select select "number:11"
type input "Server4sale / Computer Troublshooters"
type input "Technical Support Officer / Desktop Support Engineer"
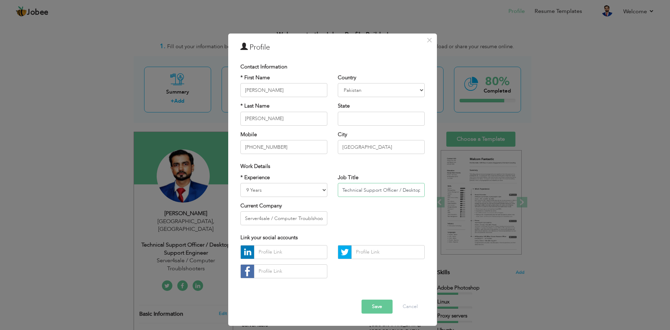
scroll to position [0, 39]
drag, startPoint x: 340, startPoint y: 190, endPoint x: 430, endPoint y: 188, distance: 89.7
click at [430, 188] on div "× Profile Contact Information * First Name Zeeshan * Last Name Ali Mobile U.K" at bounding box center [332, 179] width 209 height 292
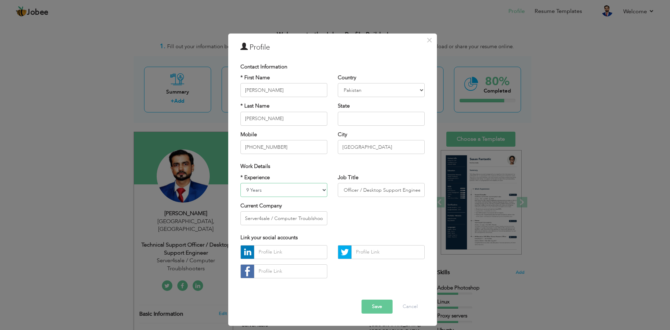
click at [320, 187] on select "Entry Level Less than 1 Year 1 Year 2 Years 3 Years 4 Years 5 Years 6 Years 7 Y…" at bounding box center [283, 190] width 87 height 14
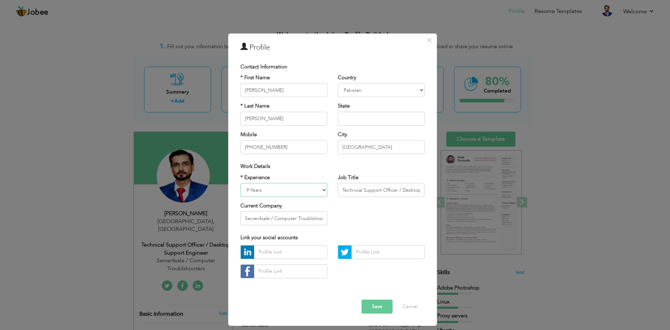
select select "number:15"
click at [240, 183] on select "Entry Level Less than 1 Year 1 Year 2 Years 3 Years 4 Years 5 Years 6 Years 7 Y…" at bounding box center [283, 190] width 87 height 14
type input "Senior Support Engineer"
drag, startPoint x: 247, startPoint y: 219, endPoint x: 373, endPoint y: 219, distance: 126.0
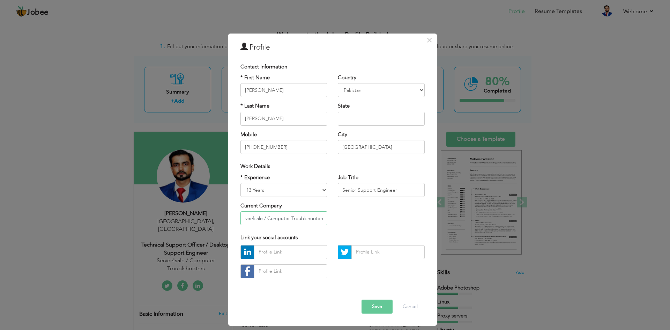
click at [373, 219] on div "* Experience Entry Level Less than 1 Year 1 Year 2 Years 3 Years 4 Years 5 Year…" at bounding box center [332, 202] width 195 height 57
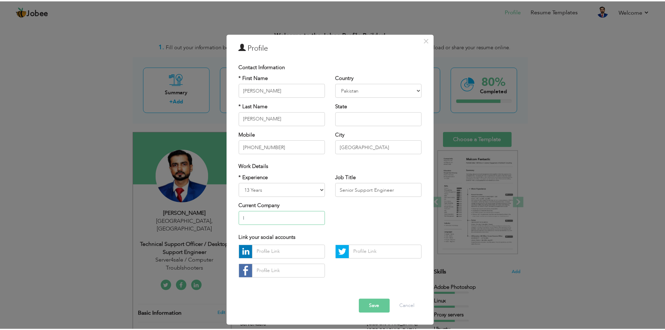
scroll to position [0, 0]
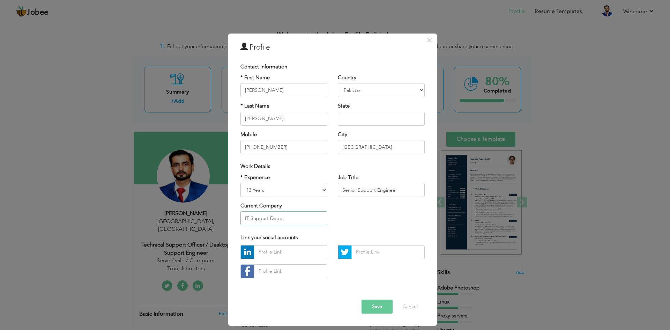
type input "IT Support Depot"
click at [376, 305] on button "Save" at bounding box center [376, 306] width 31 height 14
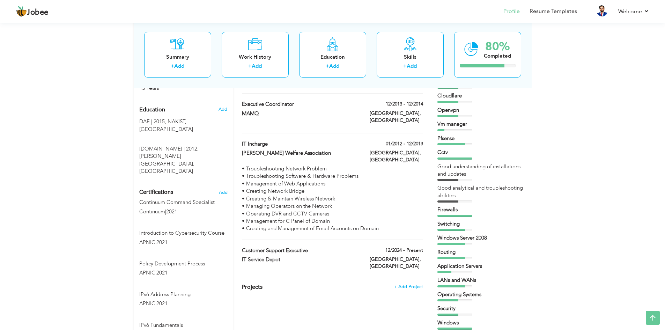
scroll to position [279, 0]
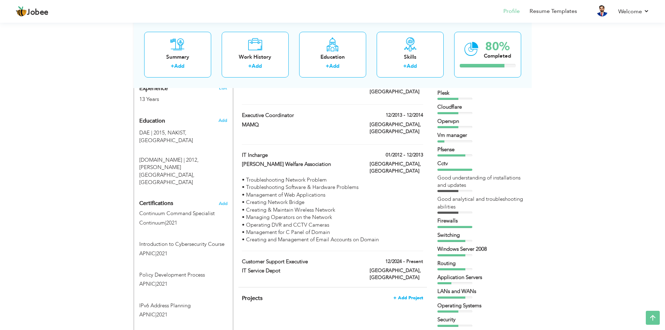
click at [416, 295] on span "+ Add Project" at bounding box center [408, 297] width 30 height 5
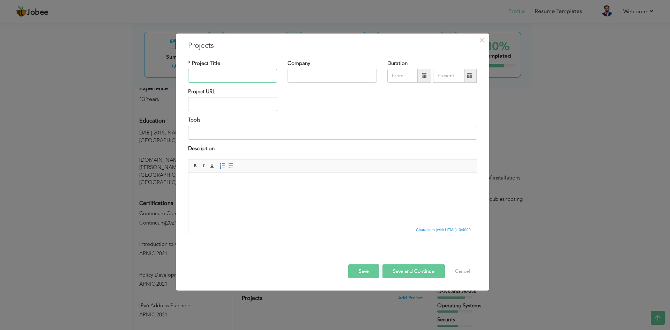
click at [234, 76] on input "text" at bounding box center [232, 76] width 89 height 14
type input "Migrating to the Cloud"
click at [310, 80] on input "text" at bounding box center [331, 76] width 89 height 14
click at [314, 78] on input "text" at bounding box center [331, 76] width 89 height 14
click at [483, 42] on span "×" at bounding box center [482, 40] width 6 height 13
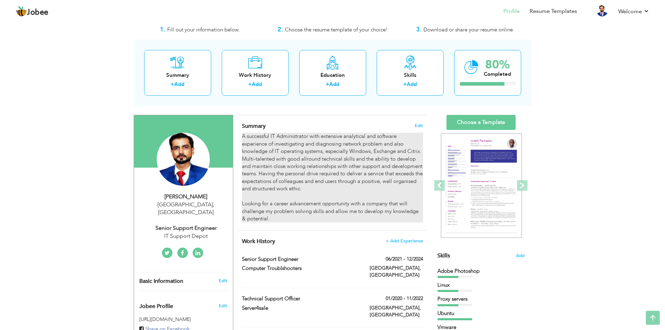
scroll to position [0, 0]
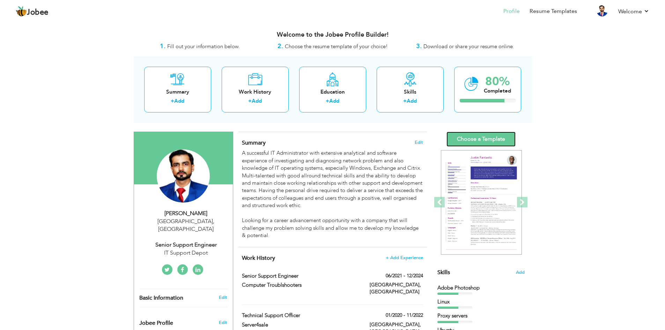
click at [492, 141] on link "Choose a Template" at bounding box center [480, 139] width 69 height 15
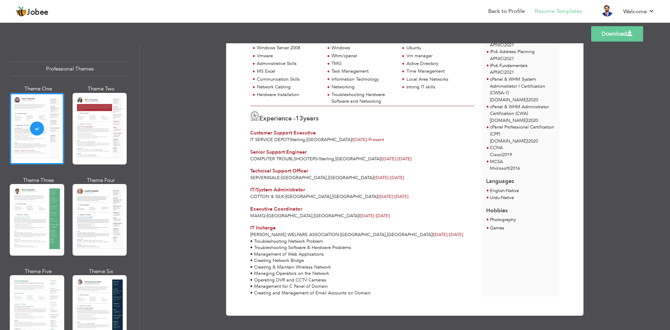
scroll to position [200, 0]
click at [92, 144] on div at bounding box center [100, 129] width 54 height 72
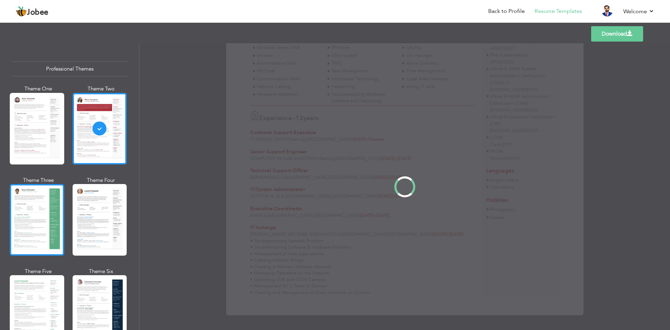
scroll to position [0, 0]
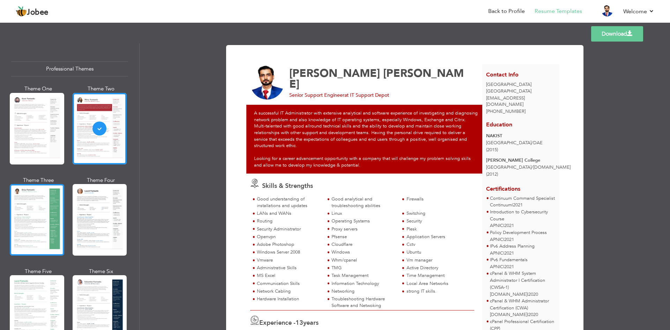
click at [45, 211] on div at bounding box center [37, 220] width 54 height 72
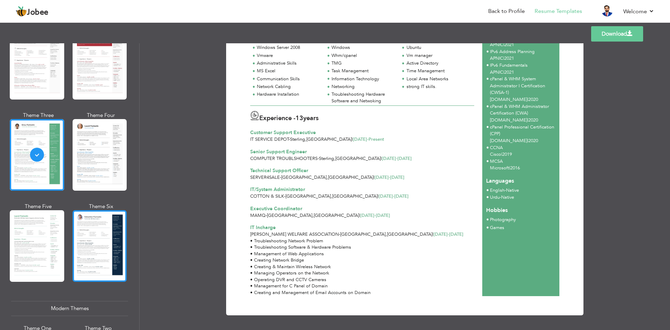
scroll to position [70, 0]
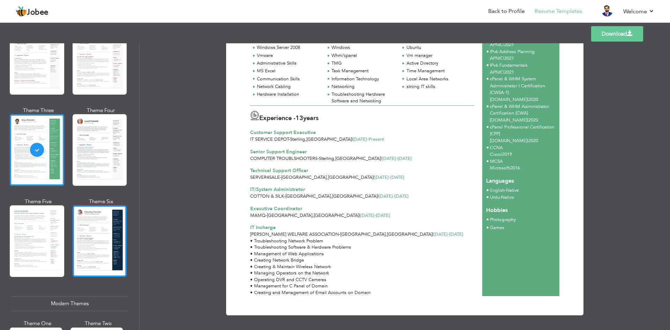
click at [103, 206] on div at bounding box center [100, 241] width 54 height 72
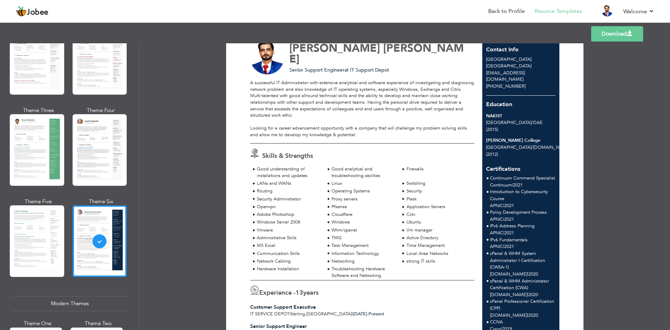
scroll to position [0, 0]
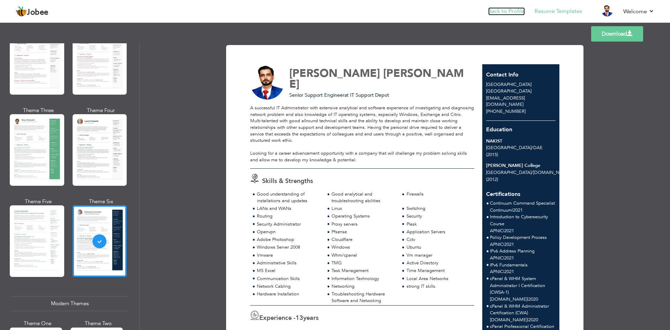
click at [506, 13] on link "Back to Profile" at bounding box center [506, 11] width 37 height 8
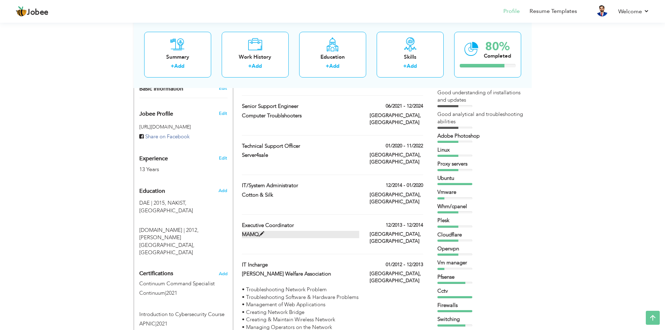
scroll to position [209, 0]
click at [420, 222] on span at bounding box center [420, 224] width 5 height 5
type input "Executive Coordinator"
type input "MAMQ"
type input "12/2013"
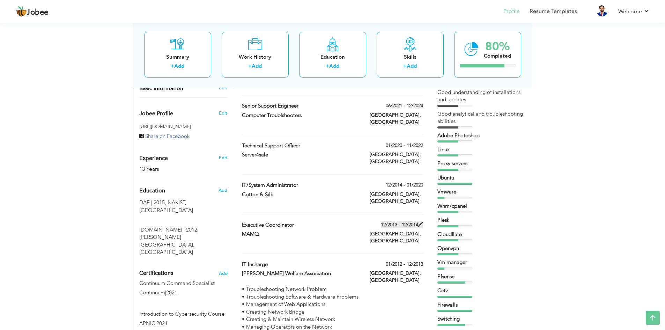
type input "12/2014"
type input "[GEOGRAPHIC_DATA]"
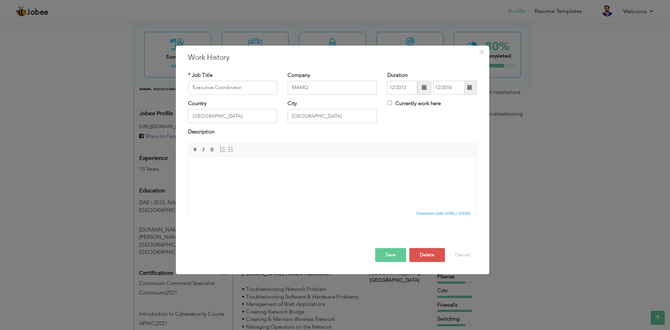
click at [291, 166] on body at bounding box center [332, 166] width 274 height 7
click at [232, 151] on span at bounding box center [231, 150] width 6 height 6
click at [396, 257] on button "Save" at bounding box center [390, 255] width 31 height 14
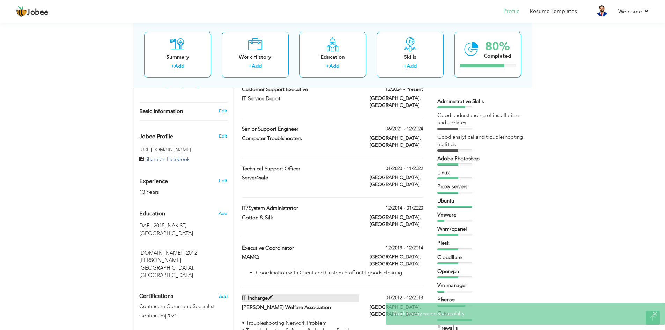
scroll to position [174, 0]
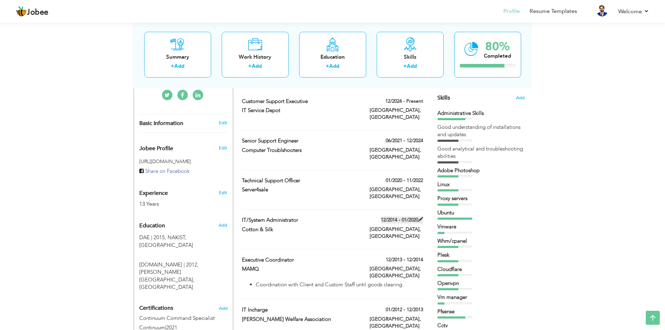
click at [420, 217] on span at bounding box center [420, 219] width 5 height 5
type input "IT/System Administrator"
type input "Cotton & Silk"
type input "12/2014"
type input "01/2020"
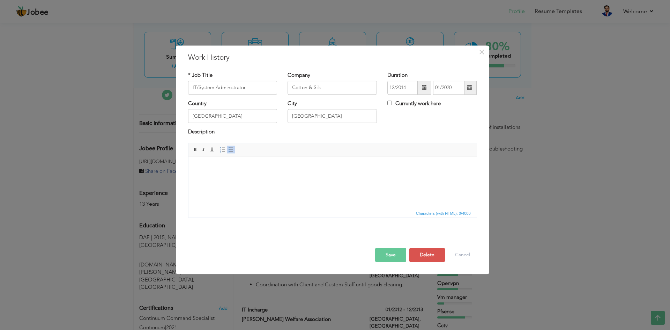
click at [242, 166] on body at bounding box center [332, 166] width 274 height 7
click at [231, 148] on span at bounding box center [231, 150] width 6 height 6
drag, startPoint x: 253, startPoint y: 195, endPoint x: 160, endPoint y: 159, distance: 99.0
click at [188, 159] on html "Active Directory Domain Controller Threat Management Gateway Inventory Manageme…" at bounding box center [332, 181] width 288 height 50
click at [229, 147] on span at bounding box center [231, 150] width 6 height 6
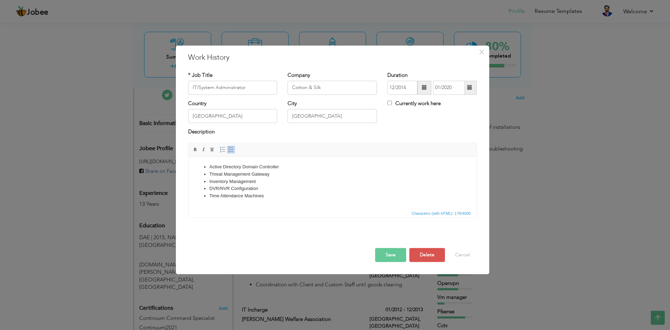
click at [388, 257] on button "Save" at bounding box center [390, 255] width 31 height 14
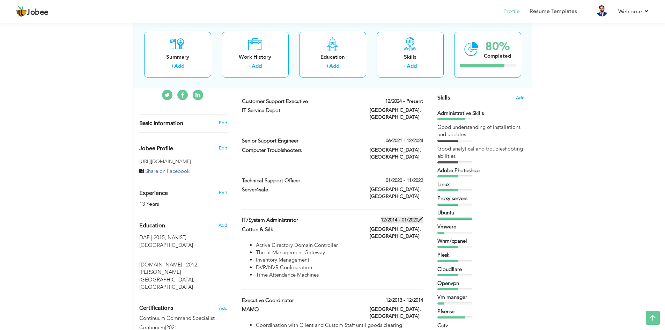
click at [419, 217] on span at bounding box center [420, 219] width 5 height 5
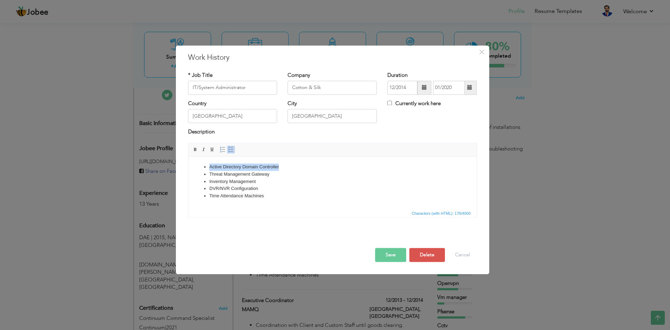
drag, startPoint x: 285, startPoint y: 166, endPoint x: 209, endPoint y: 170, distance: 76.9
click at [209, 170] on li "Active Directory Domain Controller" at bounding box center [332, 166] width 246 height 7
drag, startPoint x: 271, startPoint y: 173, endPoint x: 208, endPoint y: 175, distance: 63.6
click at [208, 175] on ul "Managing POS Software for all retail outlets Threat Management Gateway Inventor…" at bounding box center [332, 181] width 274 height 36
click at [258, 181] on li "Inventory Management" at bounding box center [332, 181] width 246 height 7
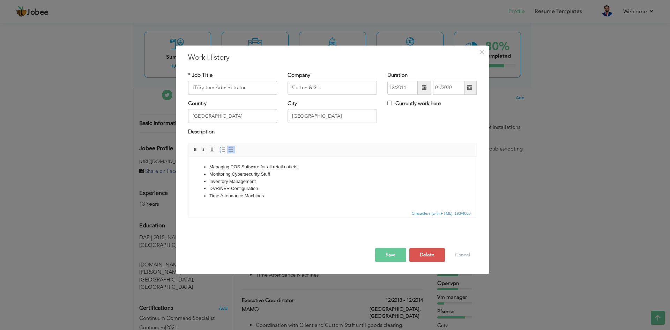
click at [266, 187] on li "DVR/NVR Configuration" at bounding box center [332, 188] width 246 height 7
click at [269, 192] on li "Time Attendance Machines" at bounding box center [332, 195] width 246 height 7
drag, startPoint x: 259, startPoint y: 187, endPoint x: 212, endPoint y: 187, distance: 46.8
click at [211, 188] on li "DVR/NVR Configuration" at bounding box center [332, 188] width 246 height 7
drag, startPoint x: 212, startPoint y: 186, endPoint x: 249, endPoint y: 187, distance: 37.3
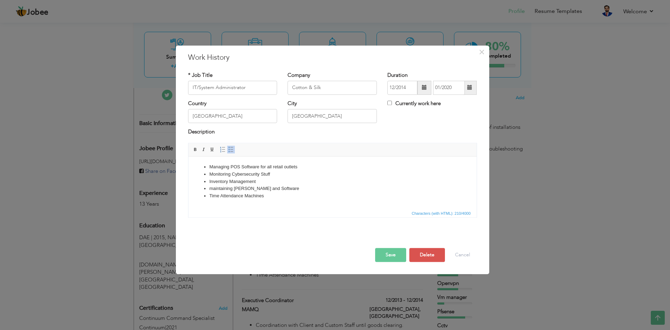
click at [212, 186] on li "maintaining Hatware and Software" at bounding box center [332, 188] width 246 height 7
click at [290, 187] on li "Maintaining Hatware and Software" at bounding box center [332, 188] width 246 height 7
drag, startPoint x: 267, startPoint y: 195, endPoint x: 209, endPoint y: 197, distance: 58.3
click at [209, 197] on li "Time Attendance Machines" at bounding box center [332, 195] width 246 height 7
click at [281, 189] on li "Maintaining Hatware and Software" at bounding box center [332, 188] width 246 height 7
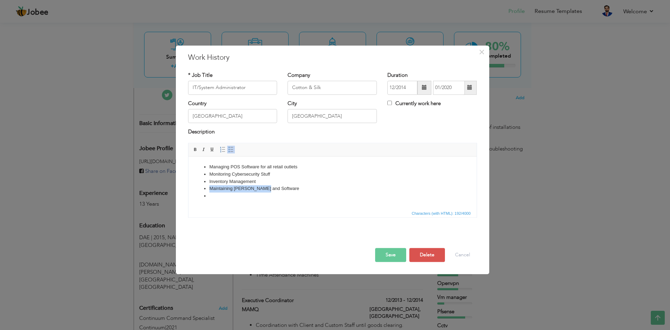
drag, startPoint x: 262, startPoint y: 187, endPoint x: 278, endPoint y: 184, distance: 16.2
click at [278, 184] on ul "Managing POS Software for all retail outlets Monitoring Cybersecurity Stuff Inv…" at bounding box center [332, 181] width 274 height 36
click at [283, 186] on li "Maintaining Hatware and Software" at bounding box center [332, 188] width 246 height 7
drag, startPoint x: 251, startPoint y: 186, endPoint x: 291, endPoint y: 190, distance: 41.0
click at [292, 192] on ul "Managing POS Software for all retail outlets Monitoring Cybersecurity Stuff Inv…" at bounding box center [332, 181] width 274 height 36
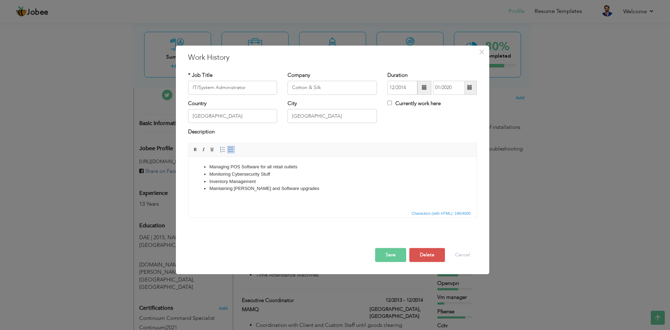
click at [262, 199] on html "Managing POS Software for all retail outlets Monitoring Cybersecurity Stuff Inv…" at bounding box center [332, 177] width 288 height 43
click at [308, 188] on li "Maintaining [PERSON_NAME] and Software upgrades" at bounding box center [332, 188] width 246 height 7
drag, startPoint x: 301, startPoint y: 187, endPoint x: 209, endPoint y: 164, distance: 95.3
click at [209, 164] on ul "Managing POS Software for all retail outlets Monitoring Cybersecurity Stuff Inv…" at bounding box center [332, 181] width 274 height 36
copy ul "Managing POS Software for all retail outlets Monitoring Cybersecurity Stuff Inv…"
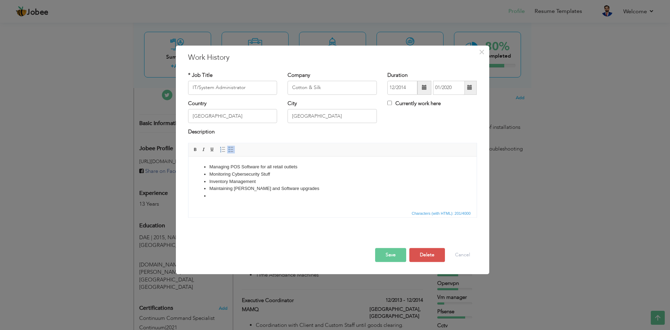
click at [311, 196] on li at bounding box center [332, 195] width 246 height 7
click at [396, 256] on button "Save" at bounding box center [390, 255] width 31 height 14
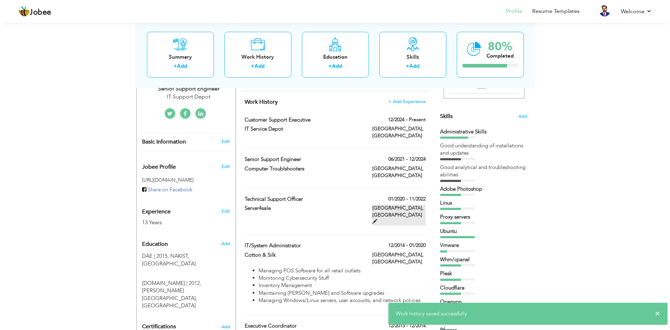
scroll to position [140, 0]
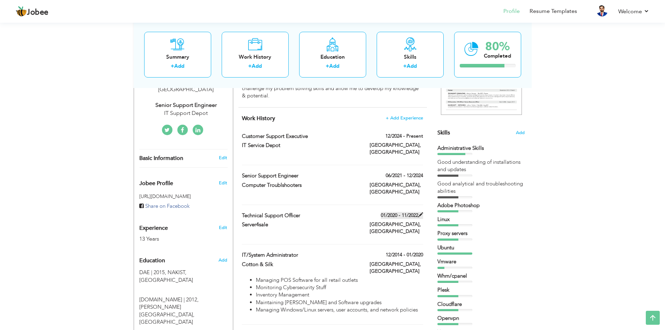
click at [419, 212] on span at bounding box center [420, 214] width 5 height 5
type input "Technical Support Officer"
type input "Server4sale"
type input "01/2020"
type input "11/2022"
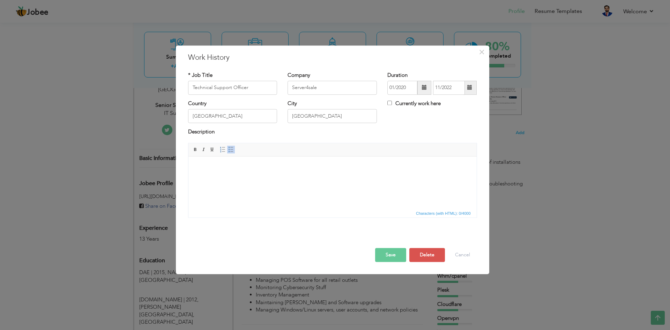
click at [247, 174] on html at bounding box center [332, 166] width 288 height 21
click at [226, 167] on body at bounding box center [332, 166] width 274 height 7
drag, startPoint x: 231, startPoint y: 171, endPoint x: 219, endPoint y: 174, distance: 12.5
click at [219, 174] on html at bounding box center [332, 166] width 288 height 21
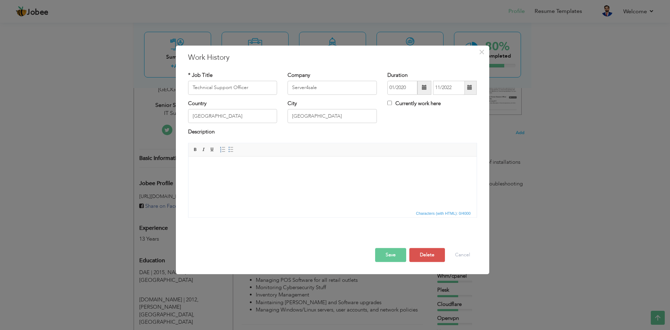
drag, startPoint x: 223, startPoint y: 171, endPoint x: 219, endPoint y: 171, distance: 4.5
click at [222, 171] on html at bounding box center [332, 166] width 288 height 21
drag, startPoint x: 219, startPoint y: 171, endPoint x: 205, endPoint y: 176, distance: 14.3
click at [205, 176] on html at bounding box center [332, 166] width 288 height 21
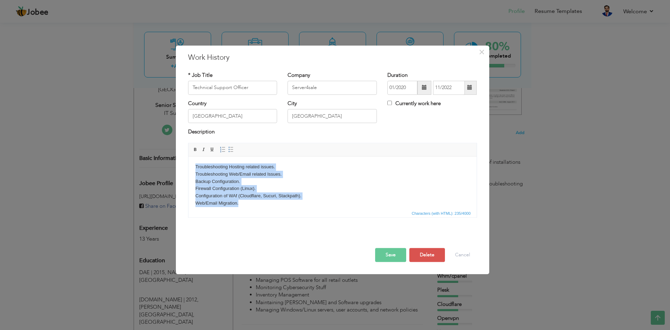
drag, startPoint x: 238, startPoint y: 204, endPoint x: 163, endPoint y: 154, distance: 90.2
click at [188, 156] on html "Troubleshooting Hosting related issues. Troubleshooting Web/Email related Issue…" at bounding box center [332, 185] width 288 height 58
click at [234, 147] on link "Insert/Remove Bulleted List" at bounding box center [231, 149] width 8 height 8
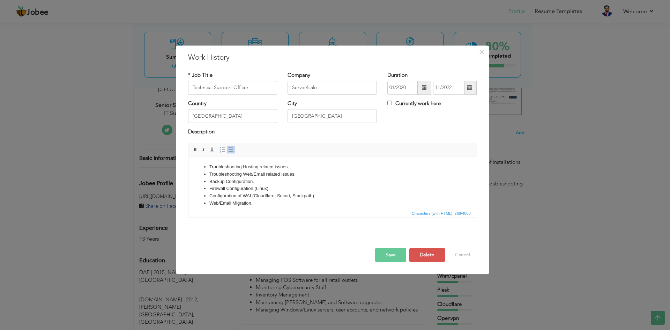
click at [277, 203] on li "Web/Email Migration." at bounding box center [332, 203] width 246 height 7
click at [398, 249] on button "Save" at bounding box center [390, 255] width 31 height 14
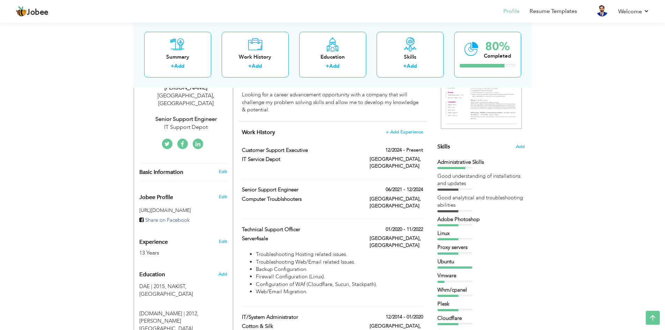
scroll to position [140, 0]
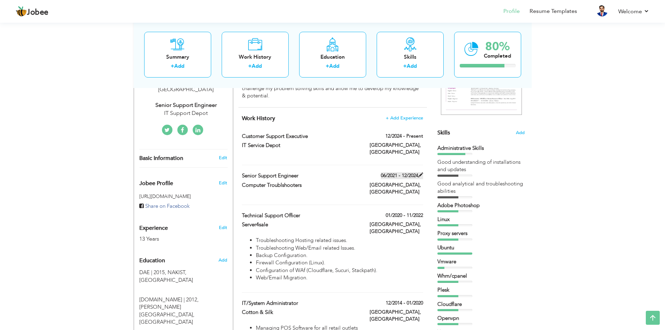
click at [420, 172] on span at bounding box center [420, 174] width 5 height 5
type input "Senior Support Engineer"
type input "Computer Troublshooters"
type input "06/2021"
type input "12/2024"
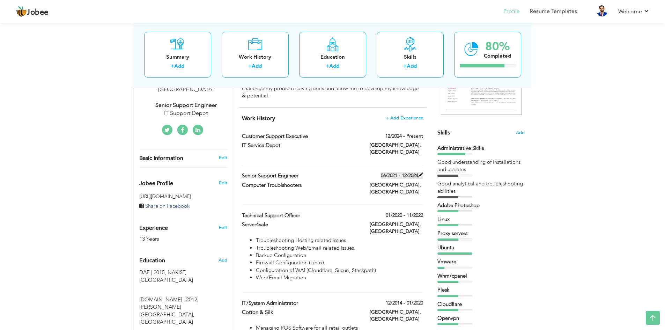
type input "[GEOGRAPHIC_DATA]"
type input "Sterling"
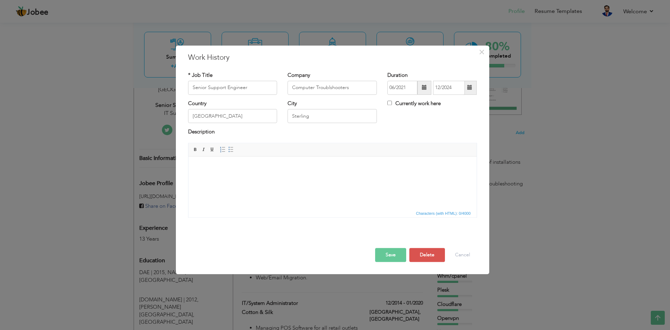
click at [286, 175] on html at bounding box center [332, 166] width 288 height 21
drag, startPoint x: 234, startPoint y: 163, endPoint x: 372, endPoint y: 318, distance: 207.4
click at [188, 161] on html "Active Directory Domain Controller Sonicwall Firewall Administring Office 365 S…" at bounding box center [332, 181] width 288 height 50
click at [256, 169] on body "Microsoft Server Administeration Sonicwall Firewall Administring Office 365 Sen…" at bounding box center [332, 181] width 274 height 36
drag, startPoint x: 266, startPoint y: 165, endPoint x: 212, endPoint y: 163, distance: 53.1
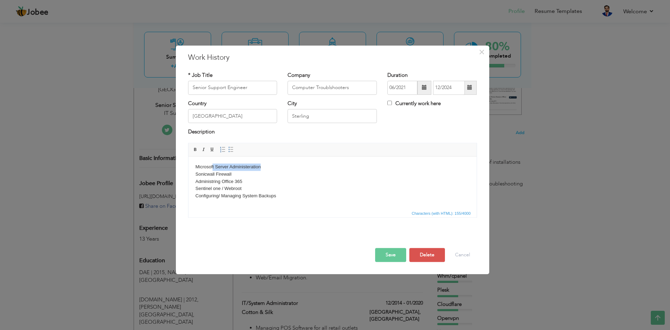
click at [212, 163] on html "Microsoft Server Administeration Sonicwall Firewall Administring Office 365 Sen…" at bounding box center [332, 181] width 288 height 50
click at [267, 189] on body "Microsoft Server Administeration Sonicwall Firewall Administring Office 365 Sen…" at bounding box center [332, 181] width 274 height 36
drag, startPoint x: 262, startPoint y: 167, endPoint x: 230, endPoint y: 165, distance: 32.2
click at [230, 165] on body "Microsoft Server Administeration Sonicwall Firewall Administring Office 365 Sen…" at bounding box center [332, 181] width 274 height 36
click at [249, 164] on body "Microsoft Server Administeration Sonicwall Firewall Administring Office 365 Sen…" at bounding box center [332, 181] width 274 height 36
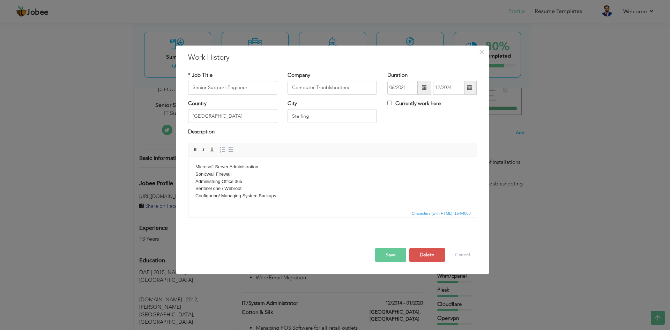
click at [245, 174] on body "Microsoft Server Administration Sonicwall Firewall Administring Office 365 Sent…" at bounding box center [332, 181] width 274 height 36
click at [250, 174] on body "Microsoft Server Administration Sonicwall Firewall Administring Office 365 Sent…" at bounding box center [332, 181] width 274 height 36
click at [261, 185] on body "Microsoft Server Administration Sonicwall Firewall Administring Office 365 Sent…" at bounding box center [332, 181] width 274 height 36
click at [257, 190] on body "Microsoft Server Administration Sonicwall Firewall Administring Office 365 Sent…" at bounding box center [332, 181] width 274 height 36
click at [257, 179] on body "Microsoft Server Administration Sonicwall Firewall Administring Office 365 Sent…" at bounding box center [332, 181] width 274 height 36
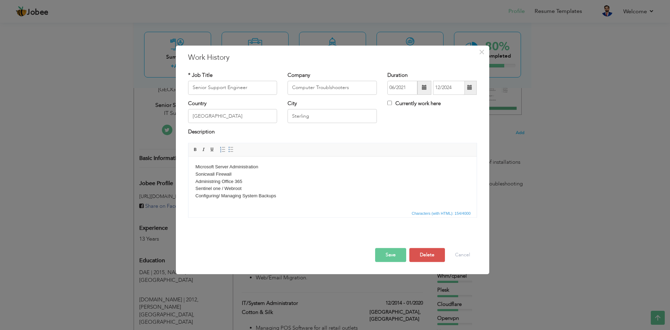
click at [253, 190] on body "Microsoft Server Administration Sonicwall Firewall Administring Office 365 Sent…" at bounding box center [332, 181] width 274 height 36
click at [248, 175] on body "Microsoft Server Administration Sonicwall Firewall Administring Office 365 Sent…" at bounding box center [332, 181] width 274 height 36
click at [249, 186] on body "Microsoft Server Administration Sonicwall Firewall Administring Office 365 Sent…" at bounding box center [332, 181] width 274 height 36
click at [242, 176] on body "Microsoft Server Administration Sonicwall Firewall Administring Office 365 Sent…" at bounding box center [332, 181] width 274 height 36
drag, startPoint x: 232, startPoint y: 181, endPoint x: 222, endPoint y: 180, distance: 10.5
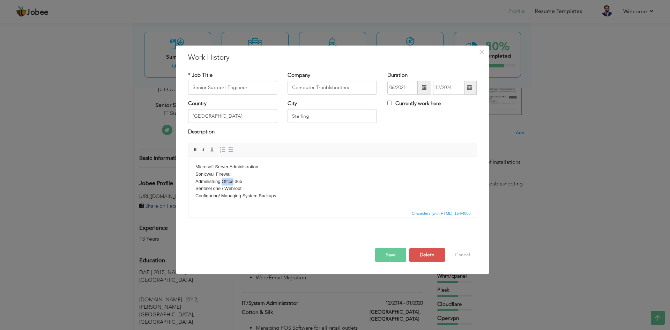
click at [222, 180] on body "Microsoft Server Administration Sonicwall Firewall Administring Office 365 Sent…" at bounding box center [332, 181] width 274 height 36
click at [231, 172] on body "Microsoft Server Administration Sonicwall Firewall Administring Microsoft 365 S…" at bounding box center [332, 181] width 274 height 36
drag, startPoint x: 236, startPoint y: 173, endPoint x: 206, endPoint y: 170, distance: 29.8
click at [195, 172] on body "Microsoft Server Administration Sonicwall Firewall Administring Microsoft 365 S…" at bounding box center [332, 181] width 274 height 36
drag, startPoint x: 244, startPoint y: 187, endPoint x: 195, endPoint y: 187, distance: 48.8
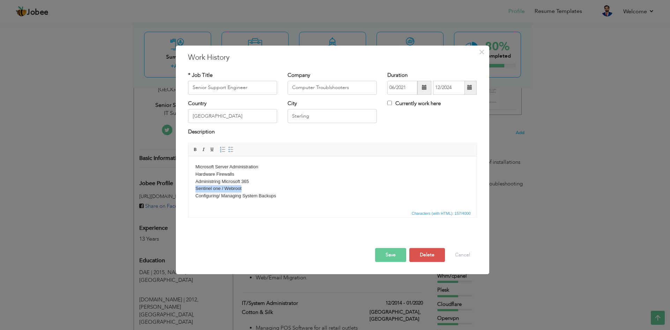
click at [195, 187] on body "Microsoft Server Administration Hardware Firewalls Administring Microsoft 365 S…" at bounding box center [332, 181] width 274 height 36
click at [188, 194] on html "Microsoft Server Administration Hardware Firewalls Administring Microsoft 365 C…" at bounding box center [332, 181] width 288 height 50
click at [391, 254] on button "Save" at bounding box center [390, 255] width 31 height 14
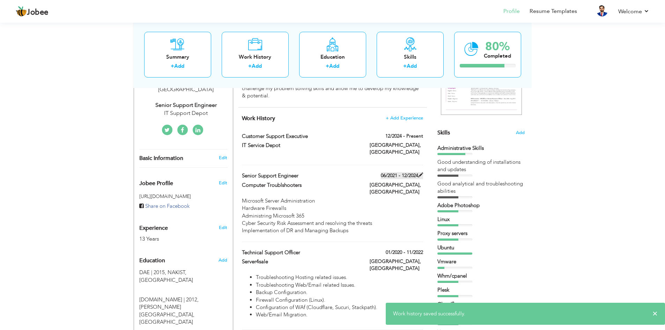
click at [420, 172] on span at bounding box center [420, 174] width 5 height 5
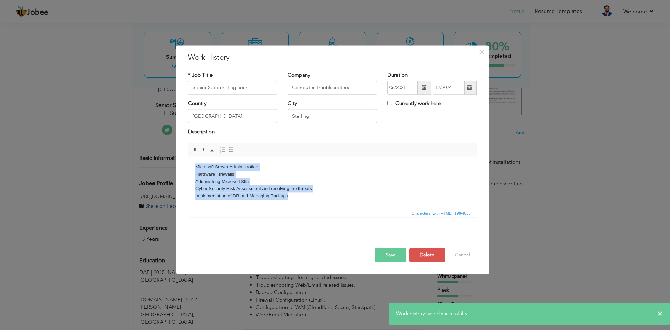
drag, startPoint x: 290, startPoint y: 196, endPoint x: 173, endPoint y: 162, distance: 122.0
click at [188, 162] on html "Microsoft Server Administration Hardware Firewalls Administring Microsoft 365 C…" at bounding box center [332, 181] width 288 height 50
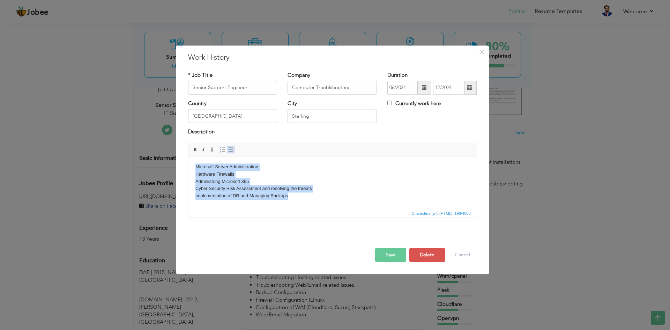
click at [232, 150] on span at bounding box center [231, 150] width 6 height 6
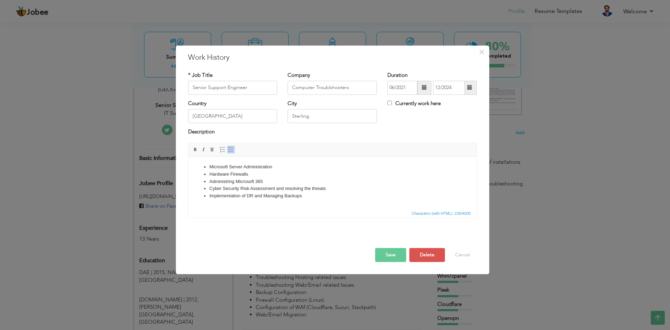
click at [397, 252] on button "Save" at bounding box center [390, 255] width 31 height 14
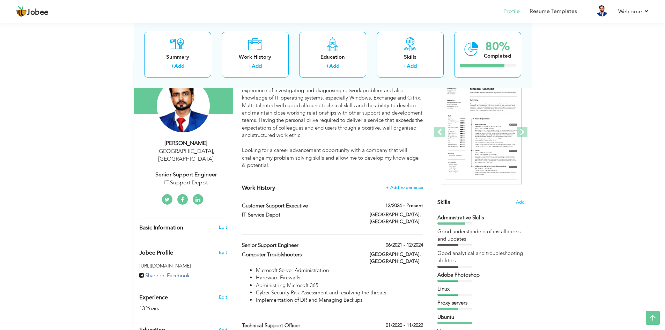
scroll to position [70, 0]
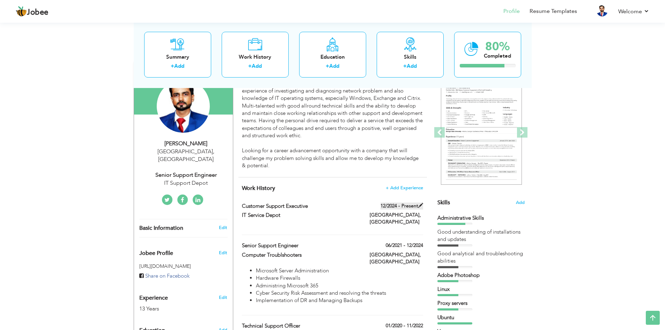
click at [420, 206] on span at bounding box center [420, 205] width 5 height 5
type input "Customer Support Executive"
type input "IT Service Depot"
type input "12/2024"
checkbox input "true"
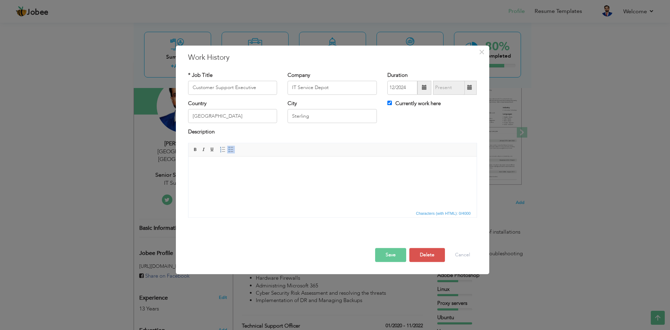
click at [242, 178] on html at bounding box center [332, 166] width 288 height 21
click at [291, 162] on html at bounding box center [332, 166] width 288 height 21
click at [285, 171] on html at bounding box center [332, 166] width 288 height 21
click at [480, 52] on span "×" at bounding box center [482, 52] width 6 height 13
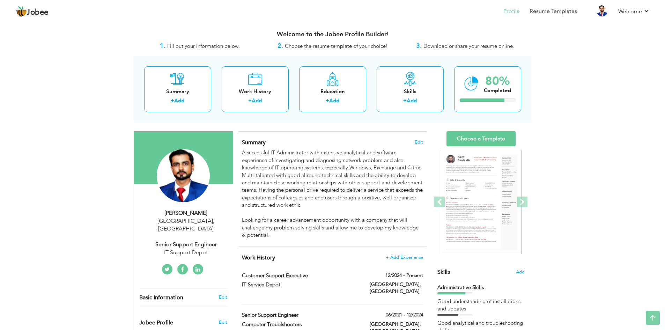
scroll to position [0, 0]
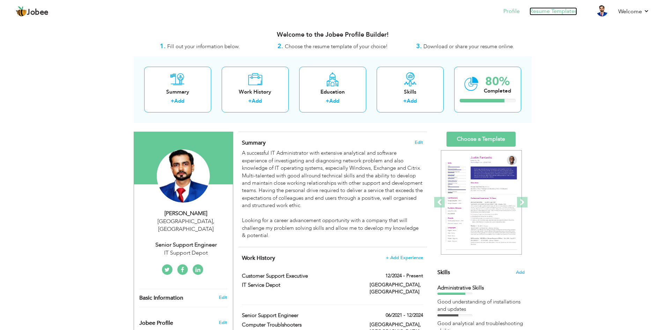
click at [551, 12] on link "Resume Templates" at bounding box center [552, 11] width 47 height 8
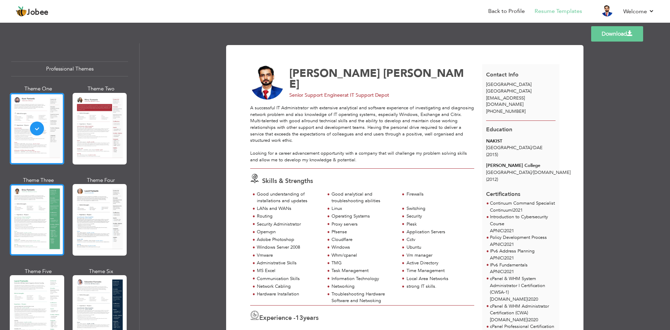
click at [36, 200] on div at bounding box center [37, 220] width 54 height 72
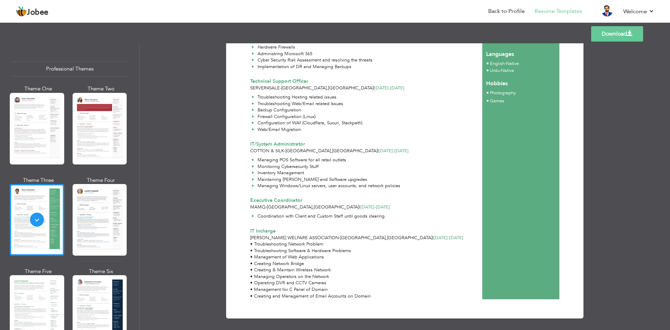
scroll to position [329, 0]
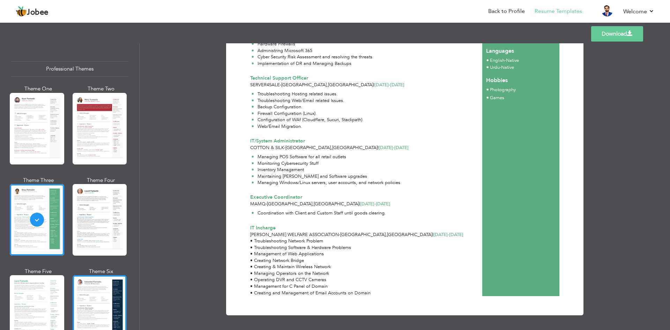
click at [96, 280] on div at bounding box center [100, 311] width 54 height 72
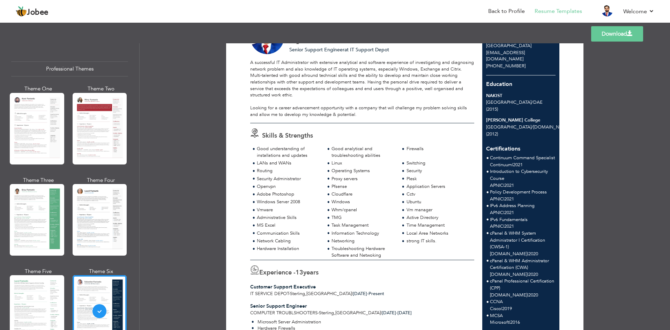
scroll to position [0, 0]
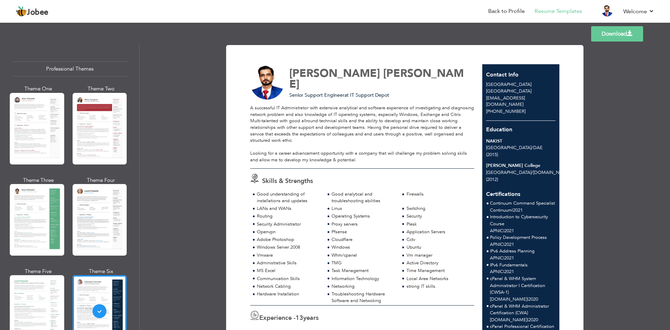
click at [623, 36] on link "Download" at bounding box center [617, 33] width 52 height 15
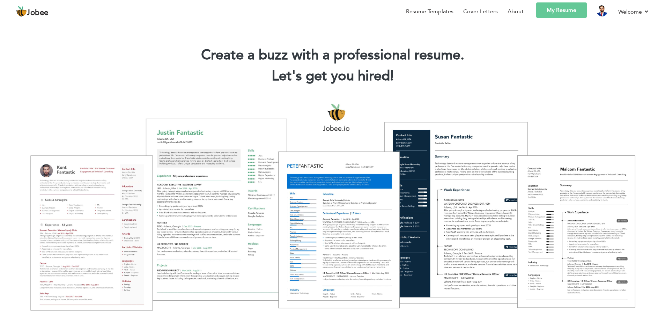
click at [554, 9] on link "My Resume" at bounding box center [561, 9] width 51 height 15
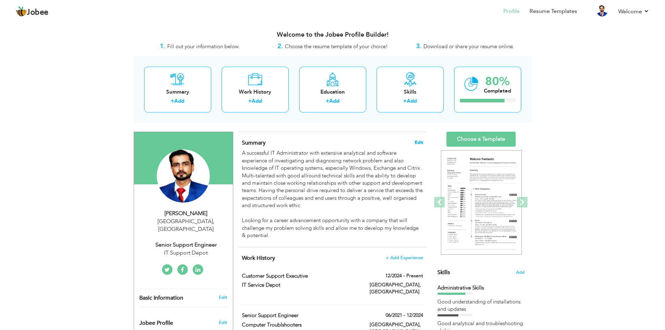
click at [419, 142] on span "Edit" at bounding box center [418, 142] width 8 height 5
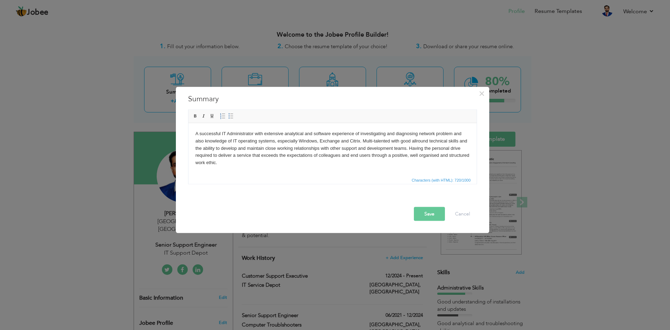
drag, startPoint x: 251, startPoint y: 164, endPoint x: 247, endPoint y: 160, distance: 5.0
click at [247, 160] on body "A successful IT Administrator with extensive analytical and software experience…" at bounding box center [332, 159] width 274 height 58
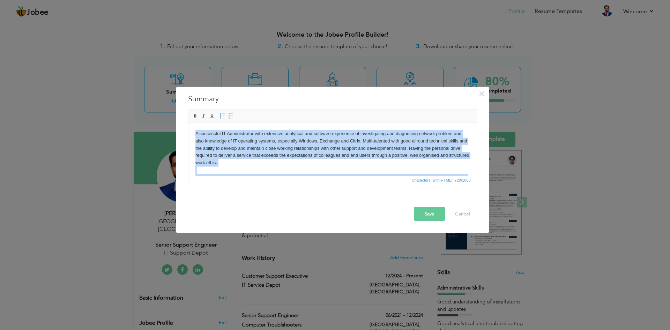
paste body
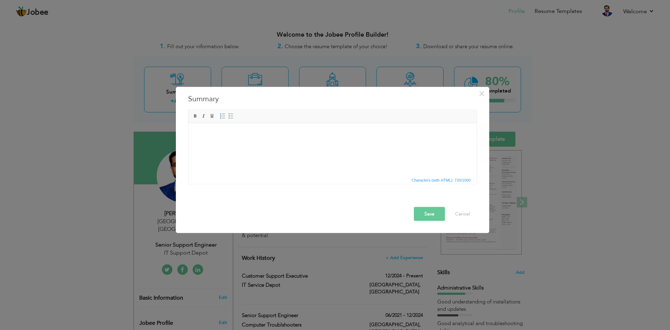
drag, startPoint x: 250, startPoint y: 147, endPoint x: 221, endPoint y: 151, distance: 29.9
click at [221, 144] on html at bounding box center [332, 133] width 288 height 21
click at [216, 144] on html at bounding box center [332, 133] width 288 height 21
click at [214, 128] on html at bounding box center [332, 133] width 288 height 21
click at [293, 135] on body at bounding box center [332, 133] width 274 height 7
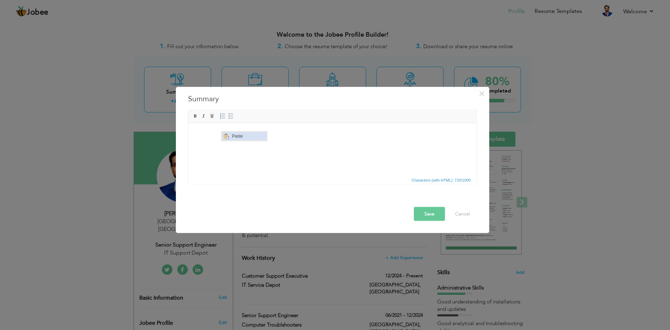
click at [235, 137] on span "Paste" at bounding box center [248, 136] width 36 height 8
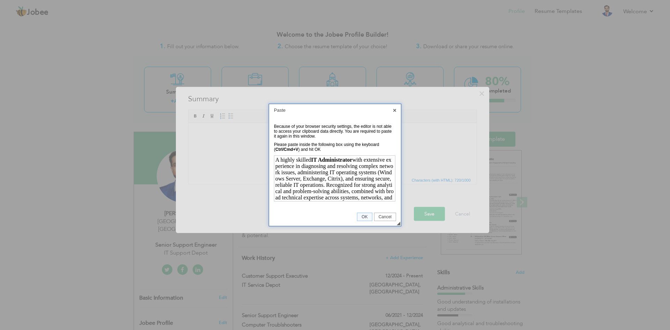
scroll to position [92, 0]
click at [364, 217] on span "OK" at bounding box center [364, 216] width 14 height 5
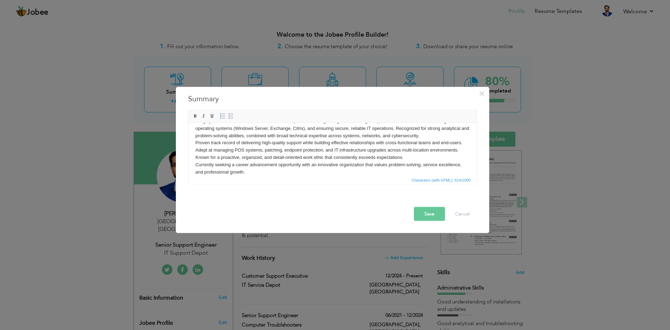
scroll to position [20, 0]
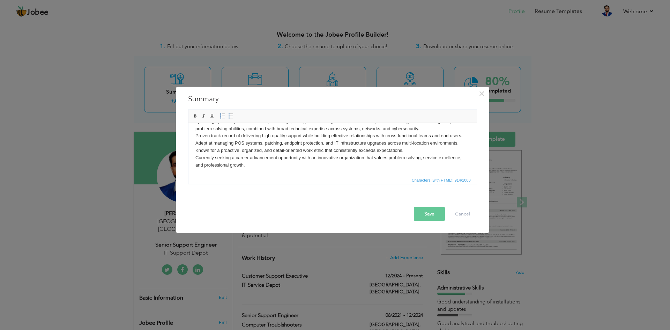
click at [405, 152] on body "A highly skilled IT Administrator with extensive experience in diagnosing and r…" at bounding box center [332, 139] width 274 height 58
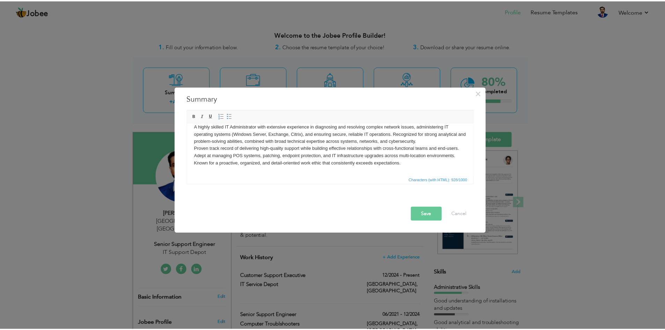
scroll to position [0, 0]
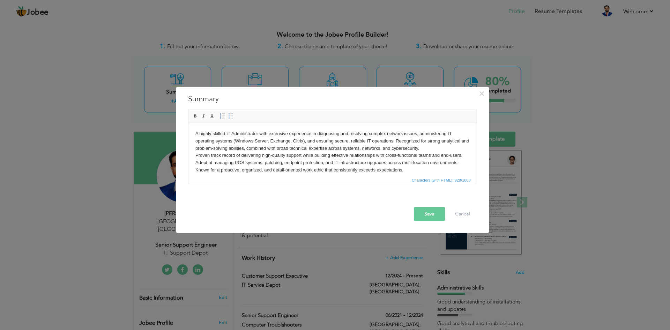
click at [431, 149] on p "A highly skilled IT Administrator with extensive experience in diagnosing and r…" at bounding box center [332, 152] width 274 height 44
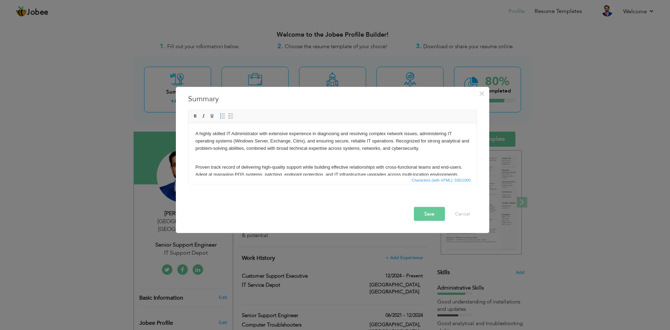
click at [428, 210] on button "Save" at bounding box center [429, 214] width 31 height 14
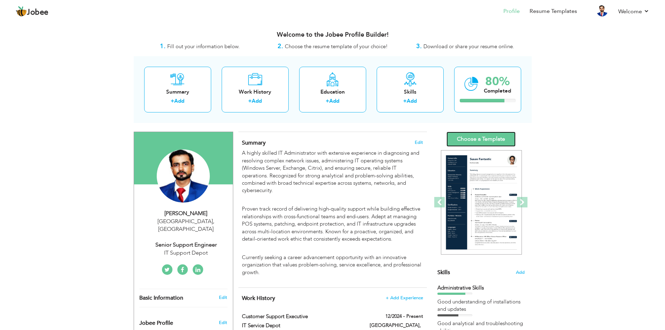
click at [494, 137] on link "Choose a Template" at bounding box center [480, 139] width 69 height 15
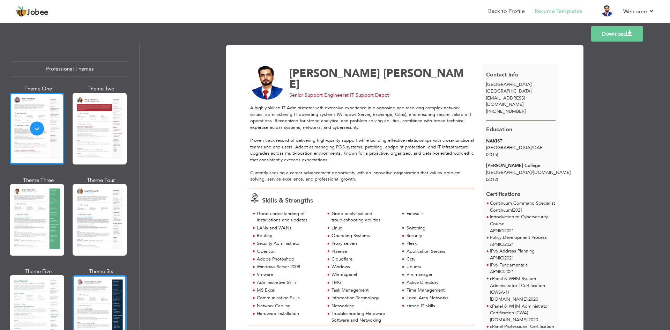
click at [80, 299] on div at bounding box center [100, 311] width 54 height 72
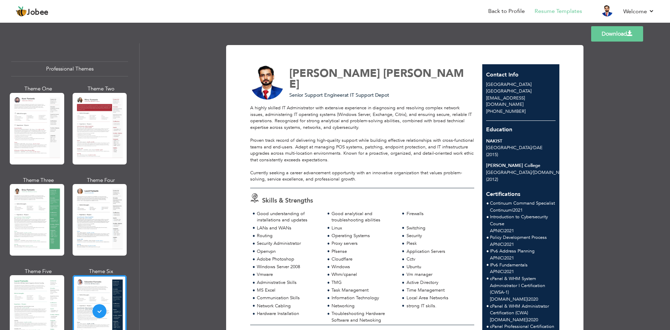
click at [619, 31] on link "Download" at bounding box center [617, 33] width 52 height 15
click at [608, 165] on div "Download [PERSON_NAME] Senior Support Engineer at IT Support Depot TMG" at bounding box center [405, 186] width 530 height 286
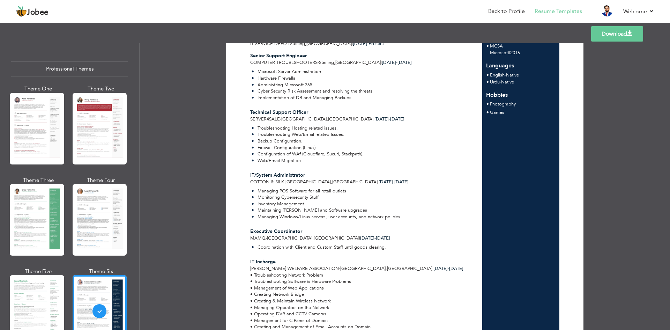
scroll to position [349, 0]
